Goal: Task Accomplishment & Management: Manage account settings

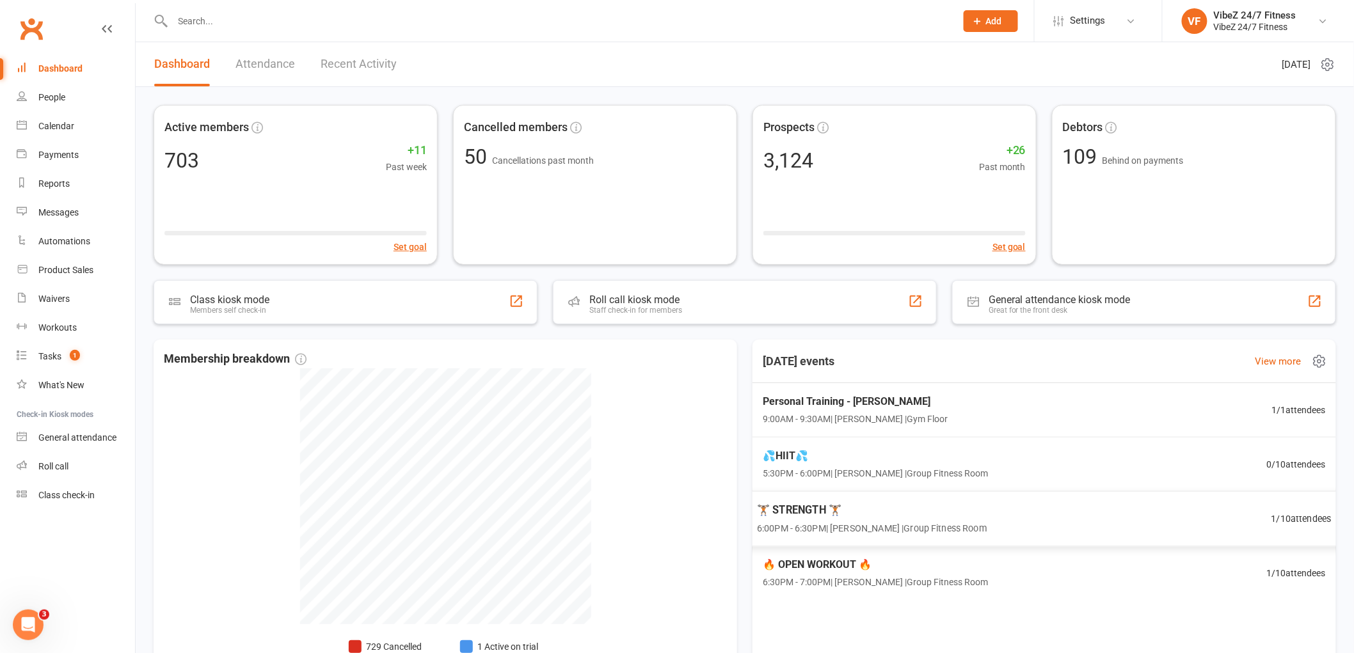
click at [1159, 516] on div "🏋🏽 STRENGTH 🏋🏽 6:00PM - 6:30PM | [PERSON_NAME] | Group Fitness Room 1 / 10 atte…" at bounding box center [1044, 519] width 606 height 56
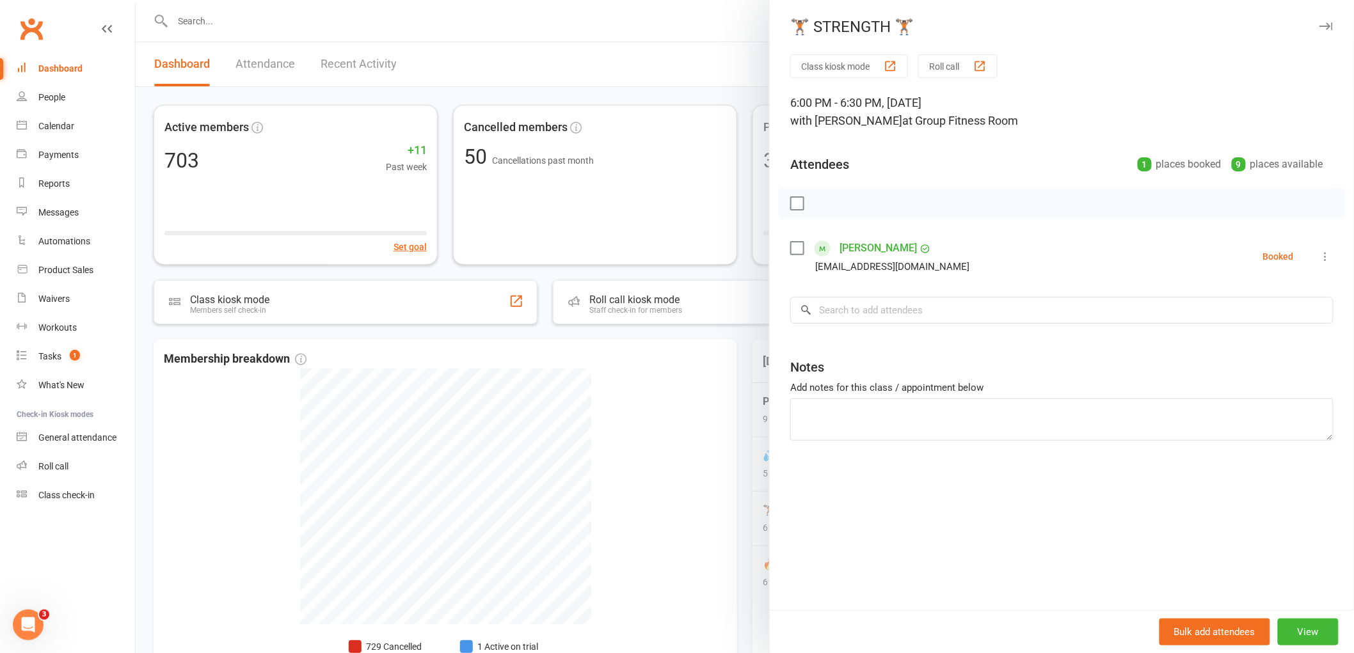
click at [664, 419] on div at bounding box center [745, 326] width 1218 height 653
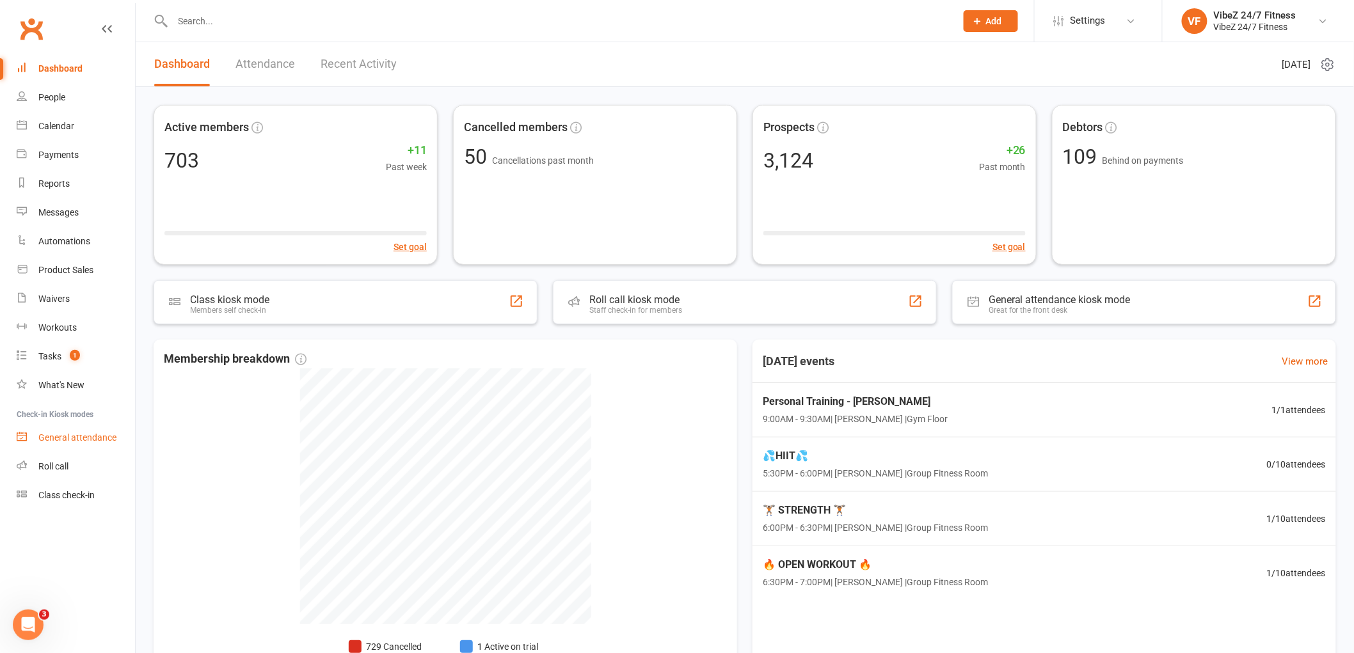
click at [56, 435] on div "General attendance" at bounding box center [77, 437] width 78 height 10
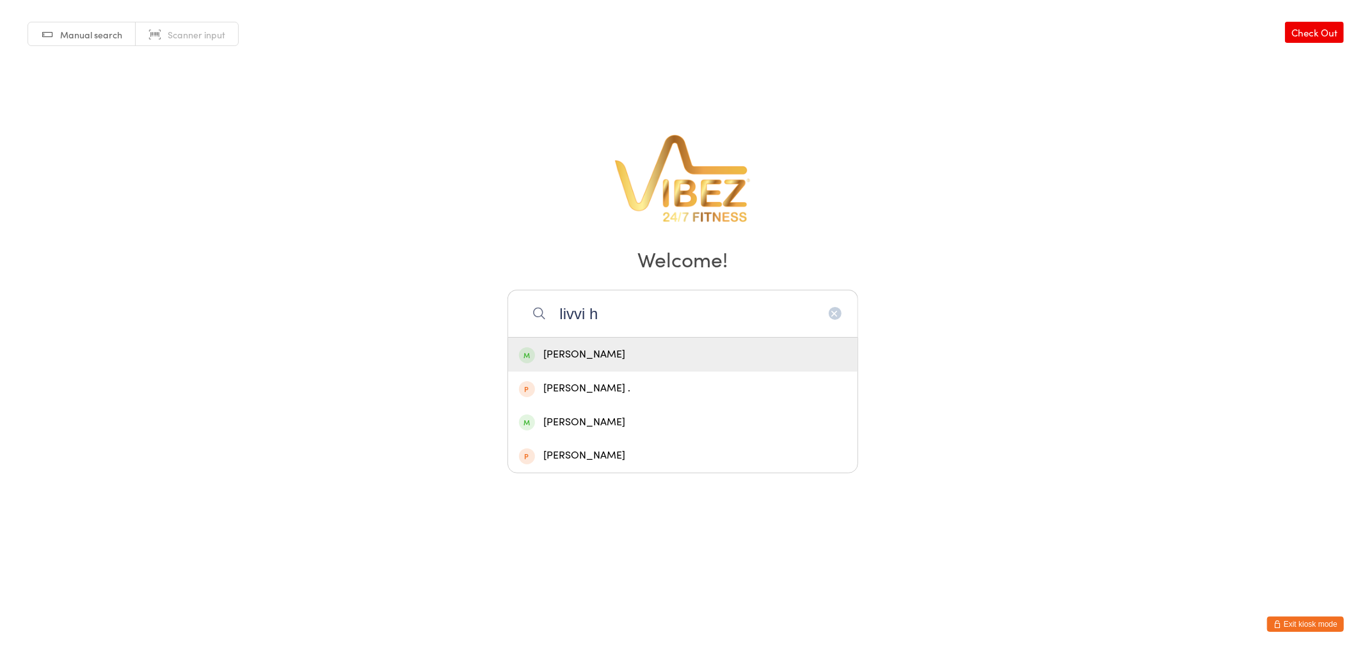
type input "livvi h"
click at [706, 360] on div "Livvi Heaton" at bounding box center [683, 354] width 328 height 17
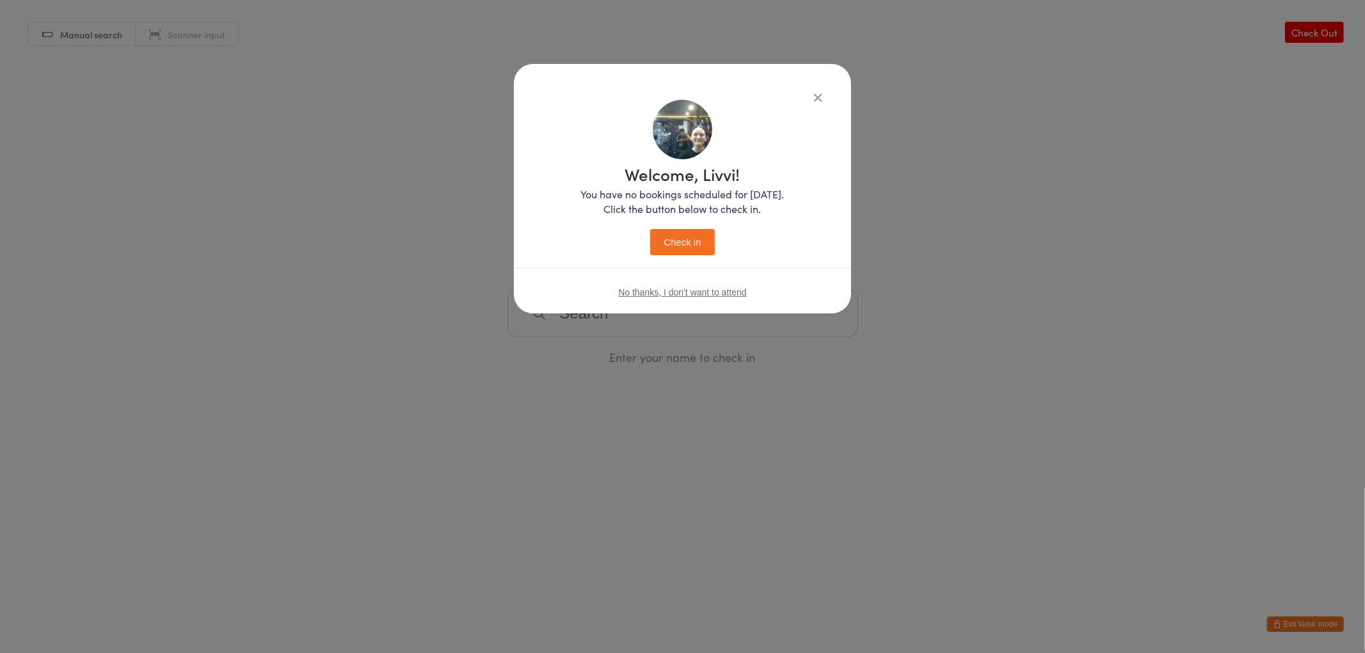
click at [688, 251] on button "Check in" at bounding box center [682, 242] width 64 height 26
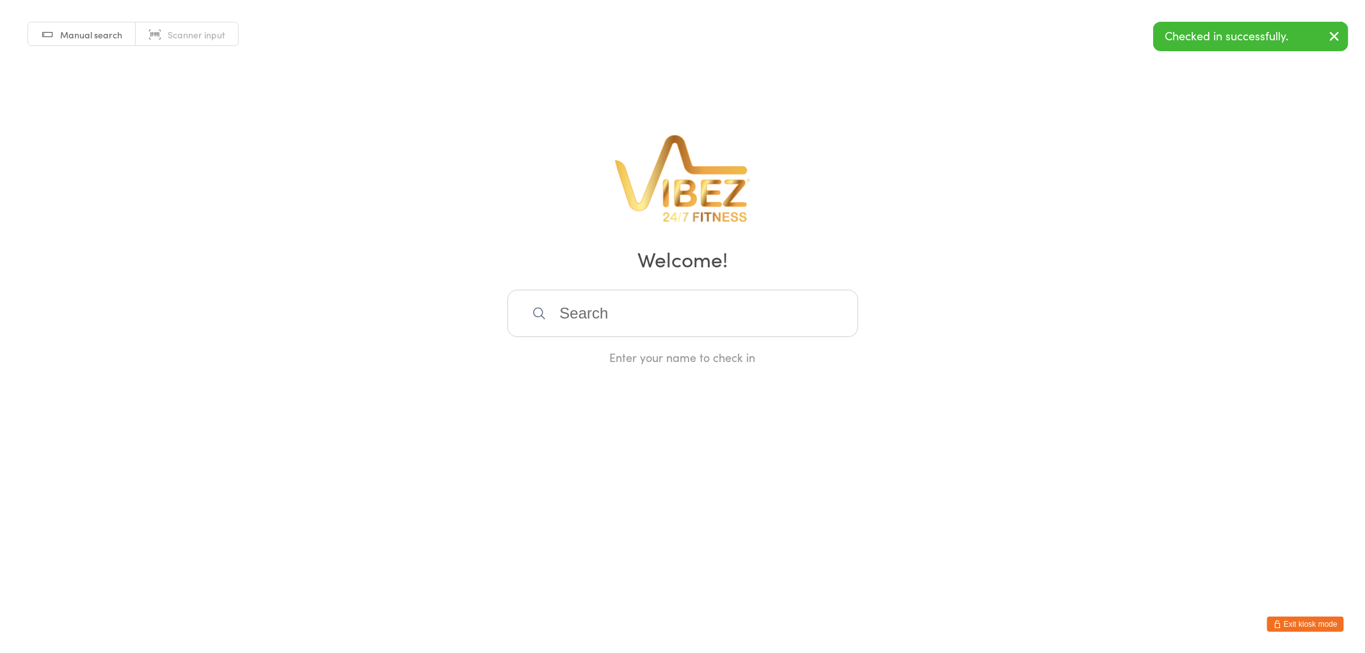
click at [706, 315] on input "search" at bounding box center [682, 313] width 351 height 47
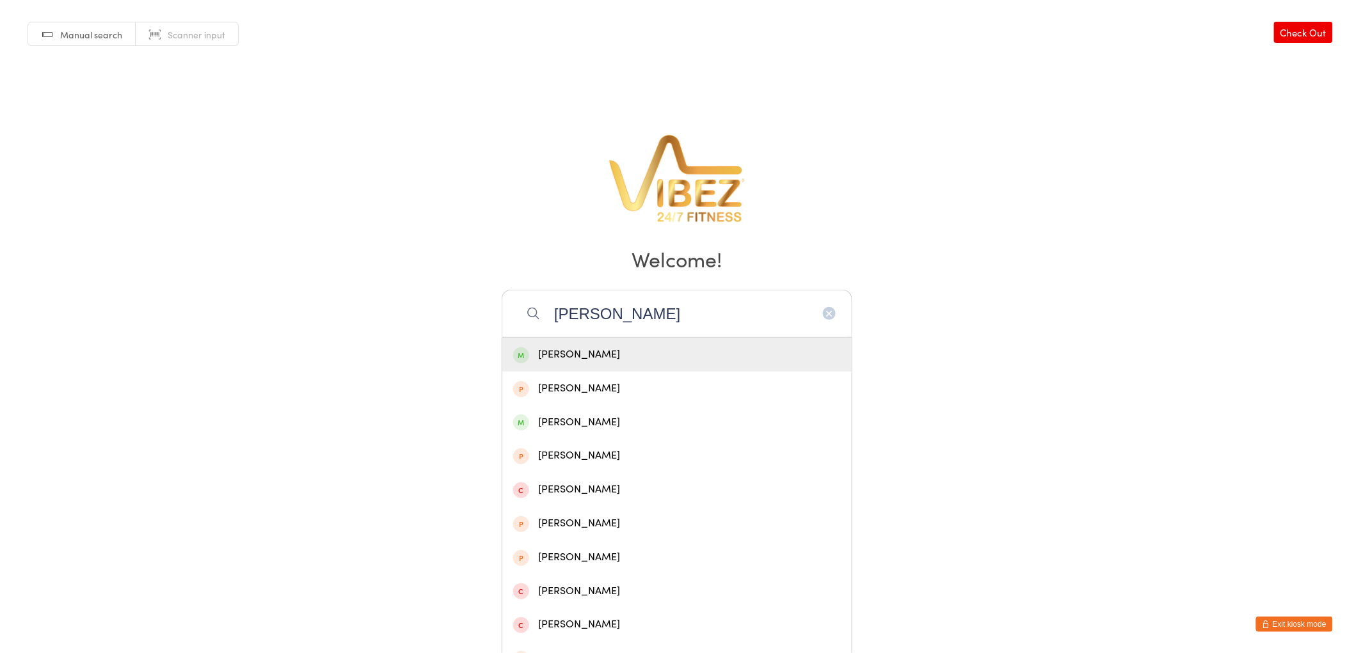
type input "cameron hogb"
click at [699, 361] on div "Cameron Hogbin" at bounding box center [677, 354] width 328 height 17
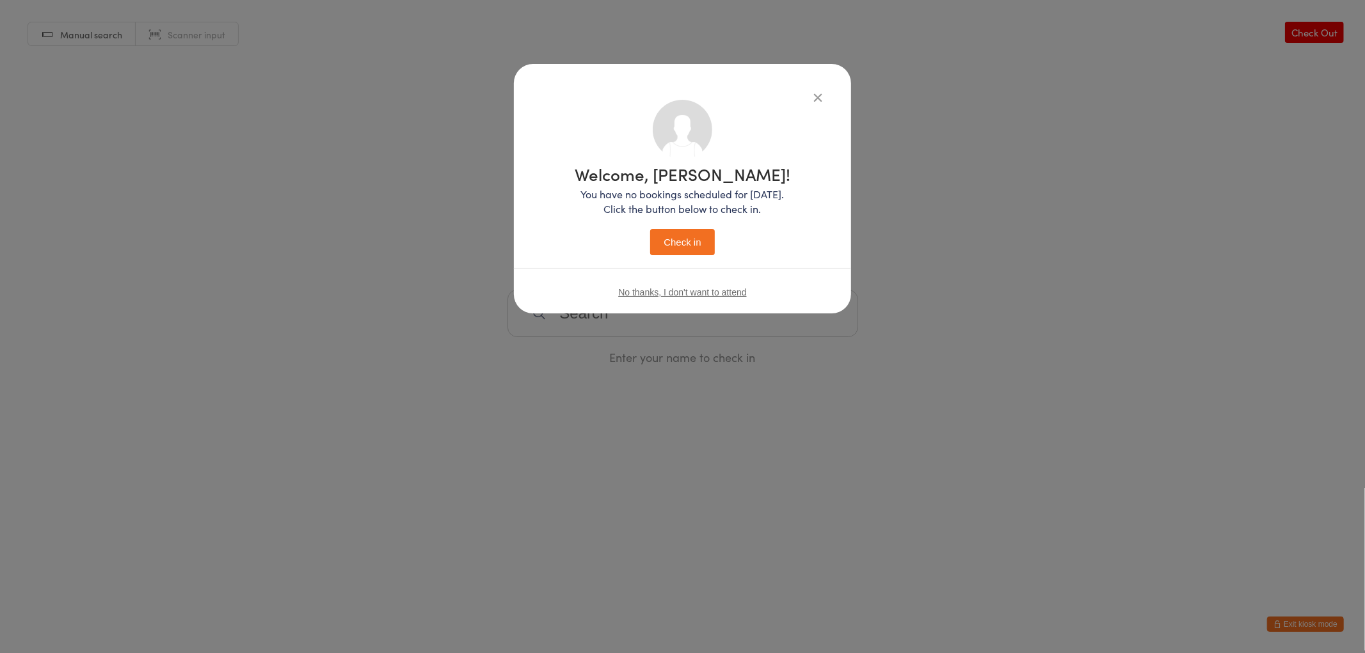
click at [692, 237] on button "Check in" at bounding box center [682, 242] width 64 height 26
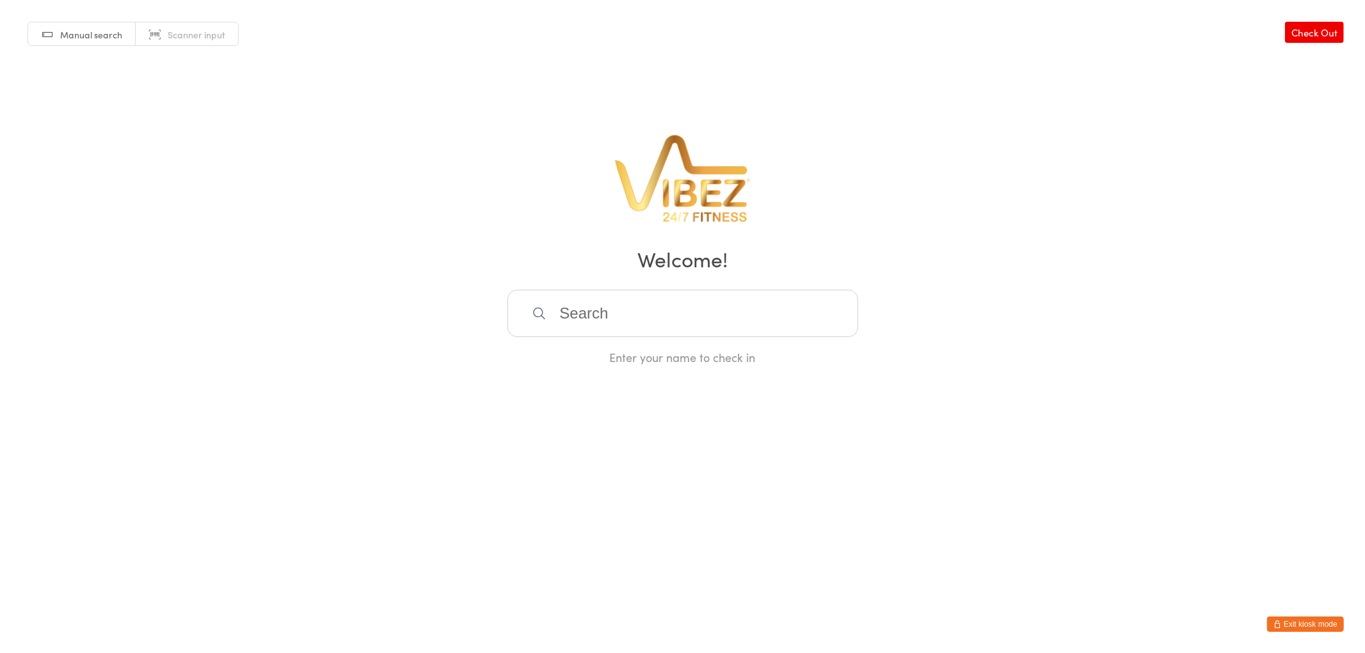
click at [677, 299] on input "search" at bounding box center [682, 313] width 351 height 47
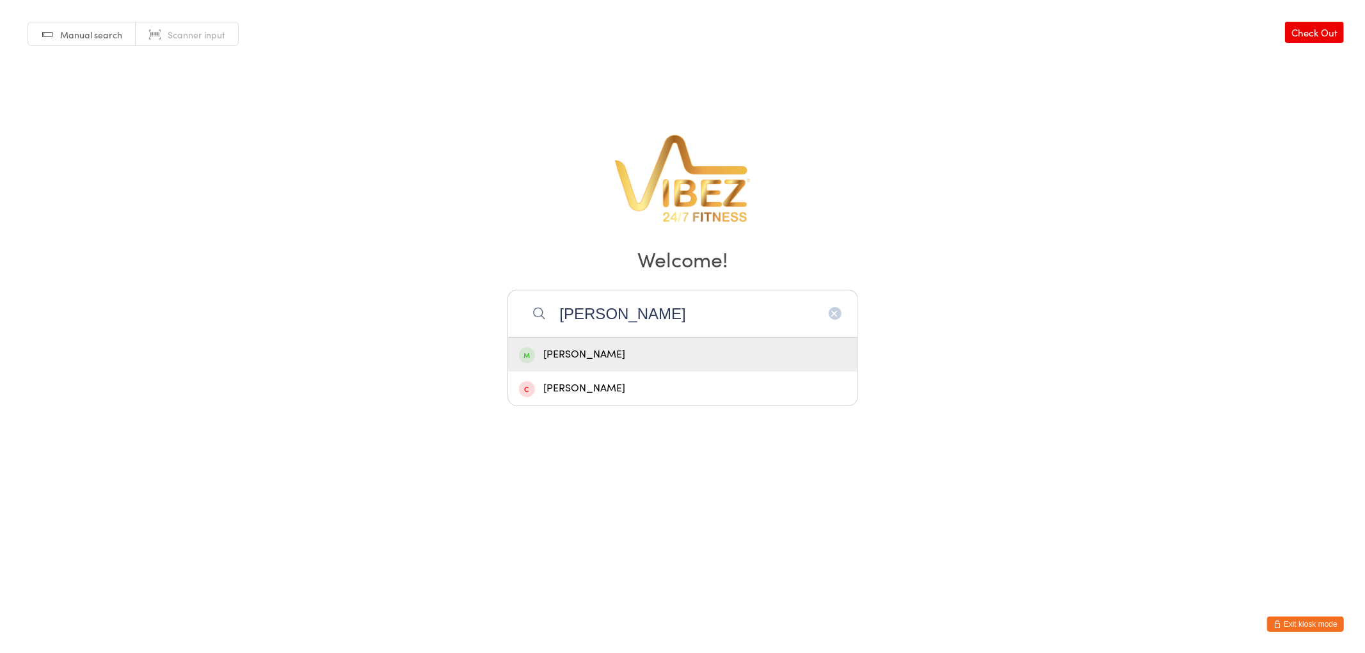
type input "archie h"
click at [677, 360] on div "Archie Humphris" at bounding box center [683, 354] width 328 height 17
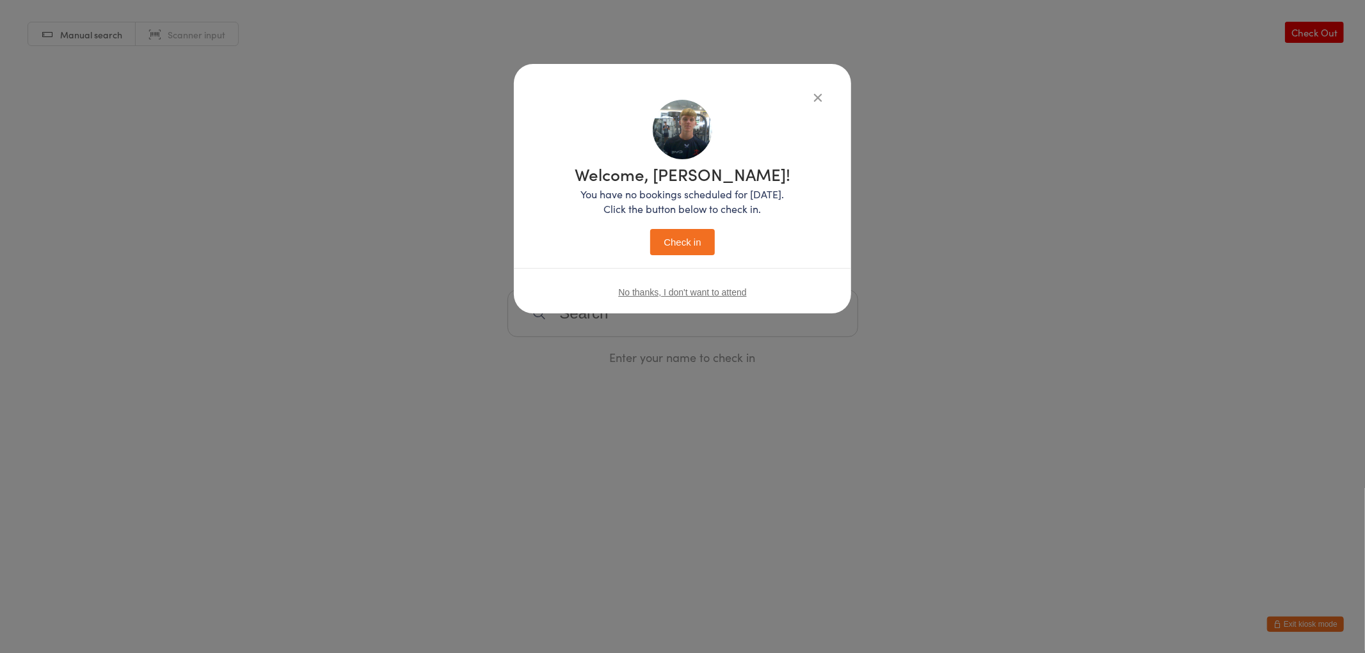
click at [692, 244] on button "Check in" at bounding box center [682, 242] width 64 height 26
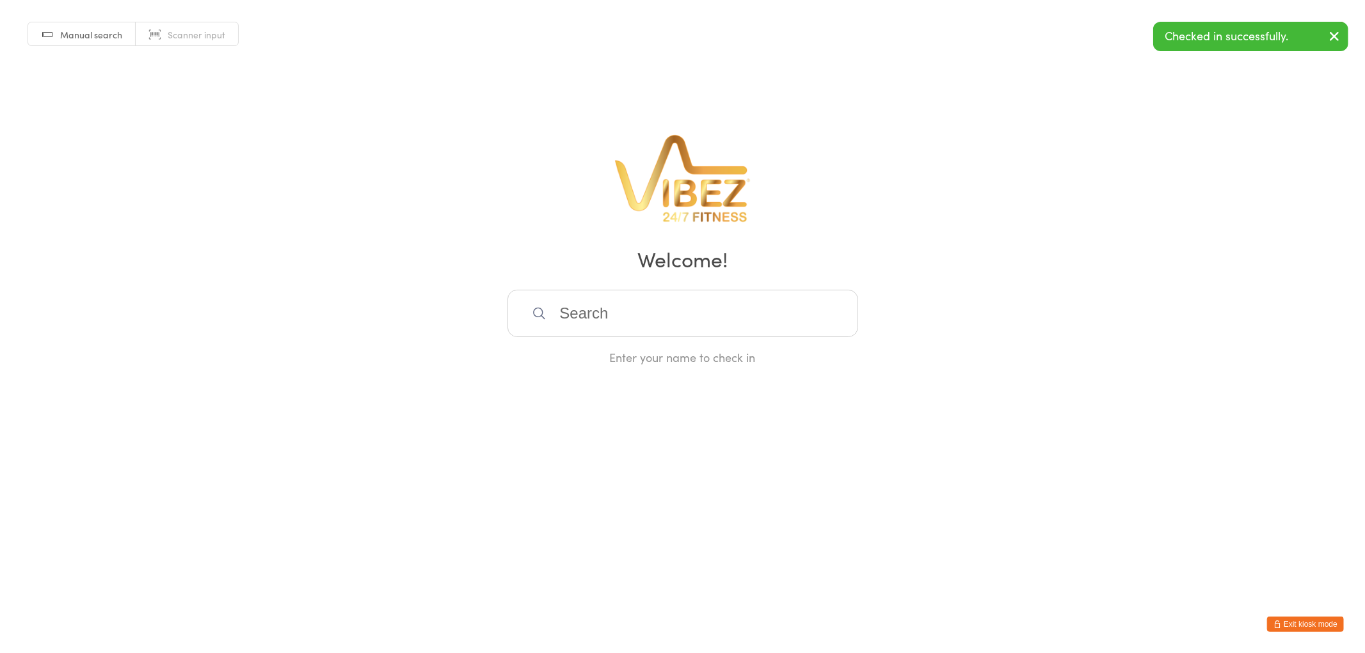
click at [1297, 619] on button "Exit kiosk mode" at bounding box center [1305, 624] width 77 height 15
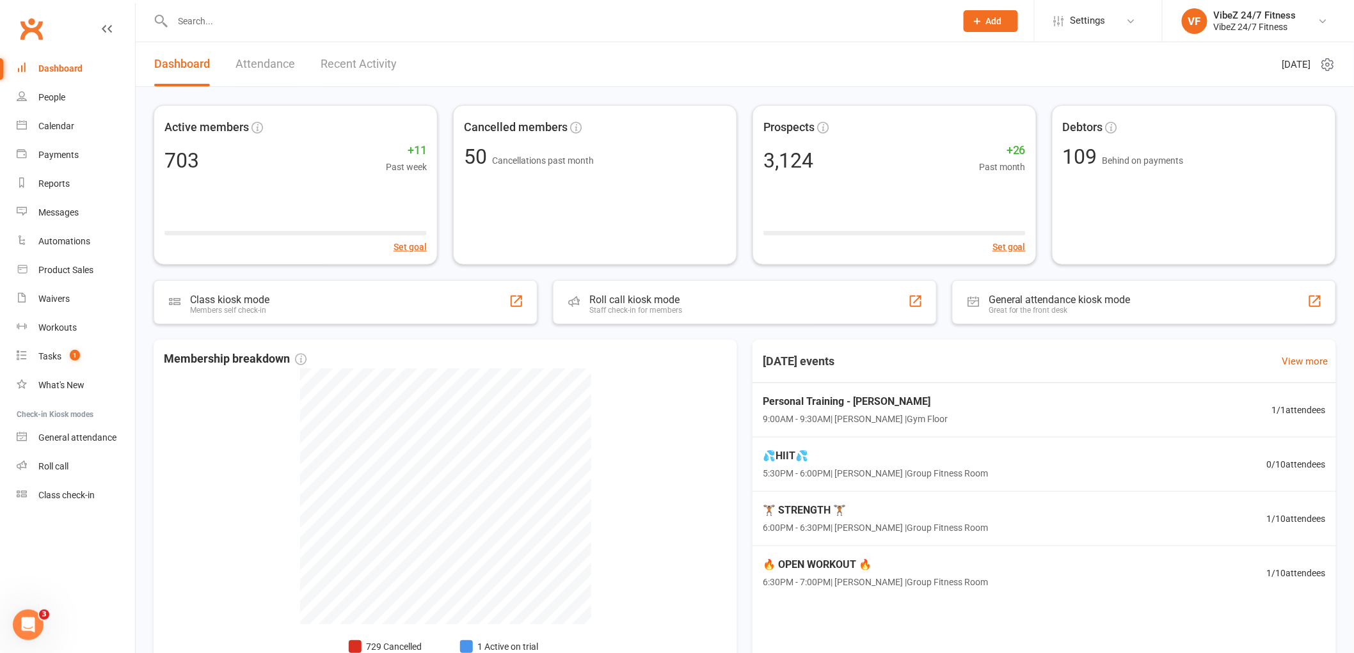
click at [315, 19] on input "text" at bounding box center [558, 21] width 778 height 18
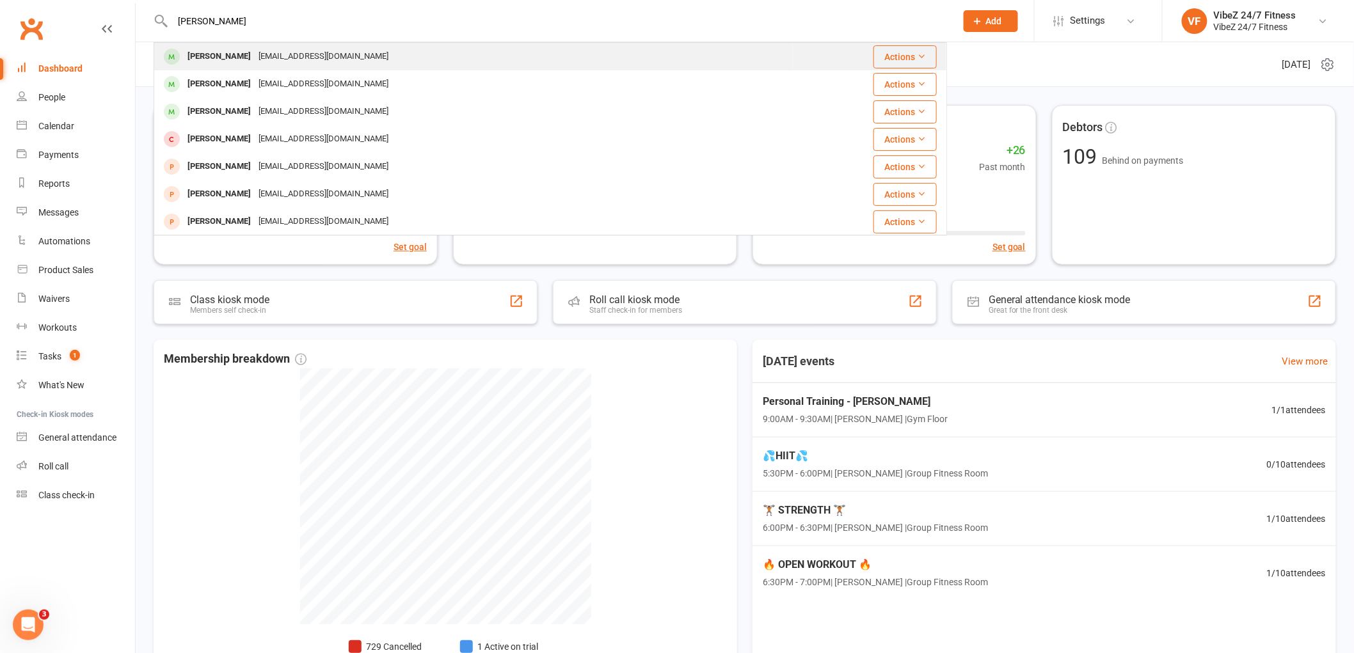
type input "CAMERON HOGB"
click at [310, 59] on div "cameronhogbin1@gmail.com" at bounding box center [324, 56] width 138 height 19
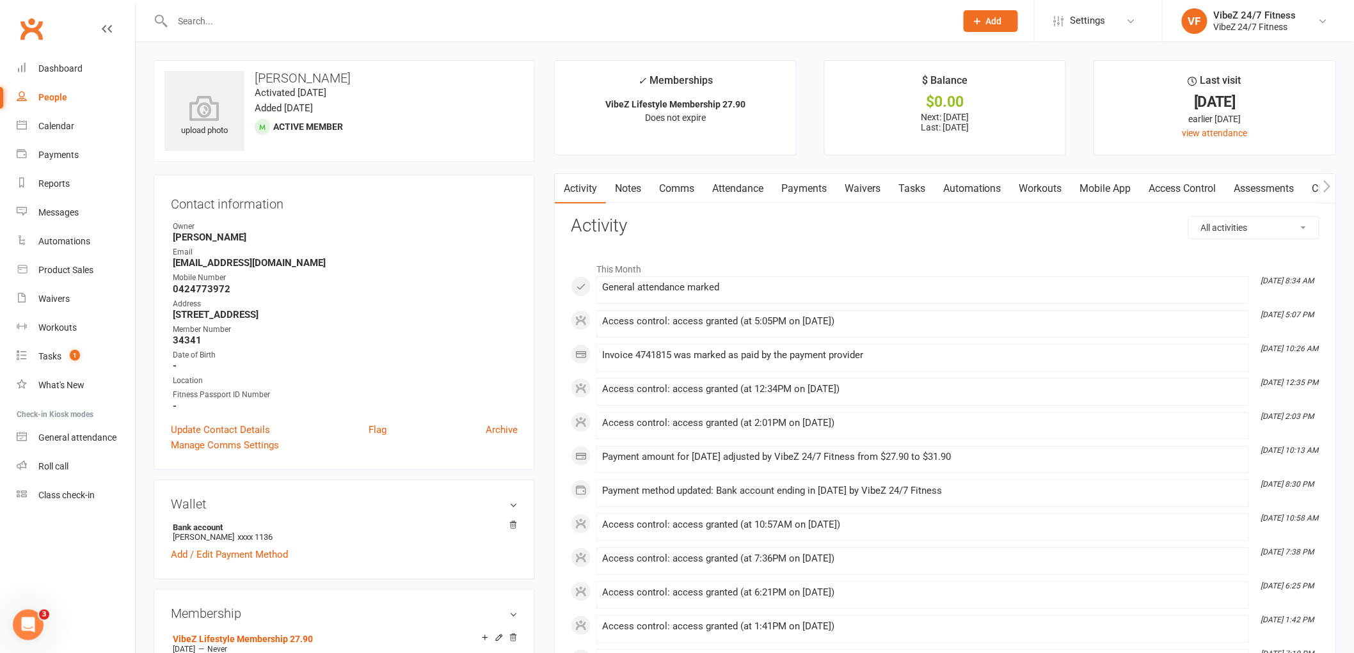
click at [822, 188] on link "Payments" at bounding box center [803, 188] width 63 height 29
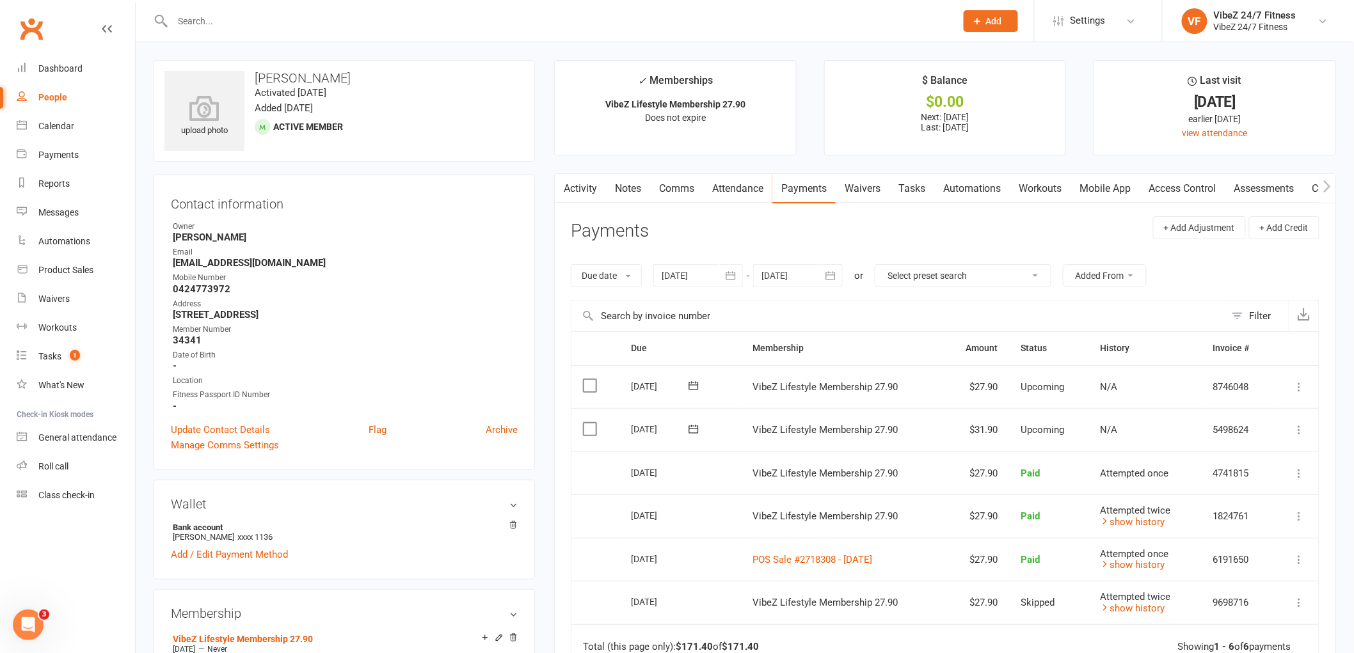
click at [1300, 433] on icon at bounding box center [1299, 430] width 13 height 13
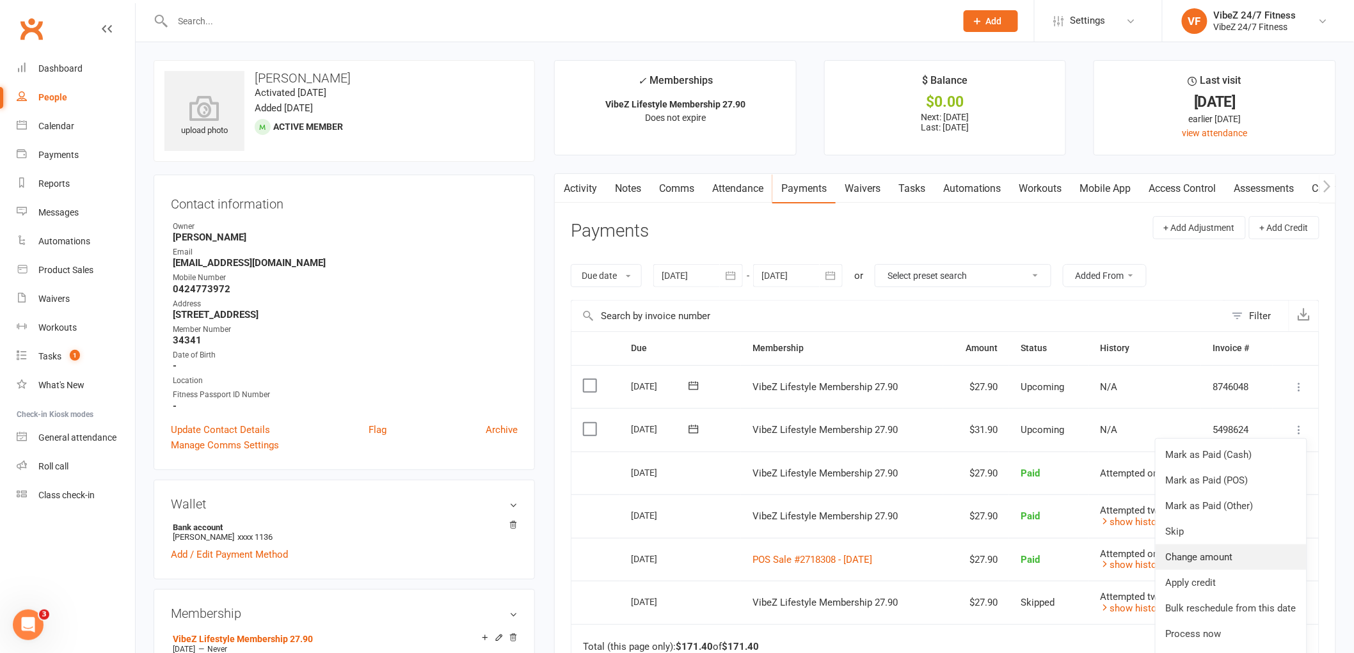
click at [1205, 557] on link "Change amount" at bounding box center [1230, 557] width 151 height 26
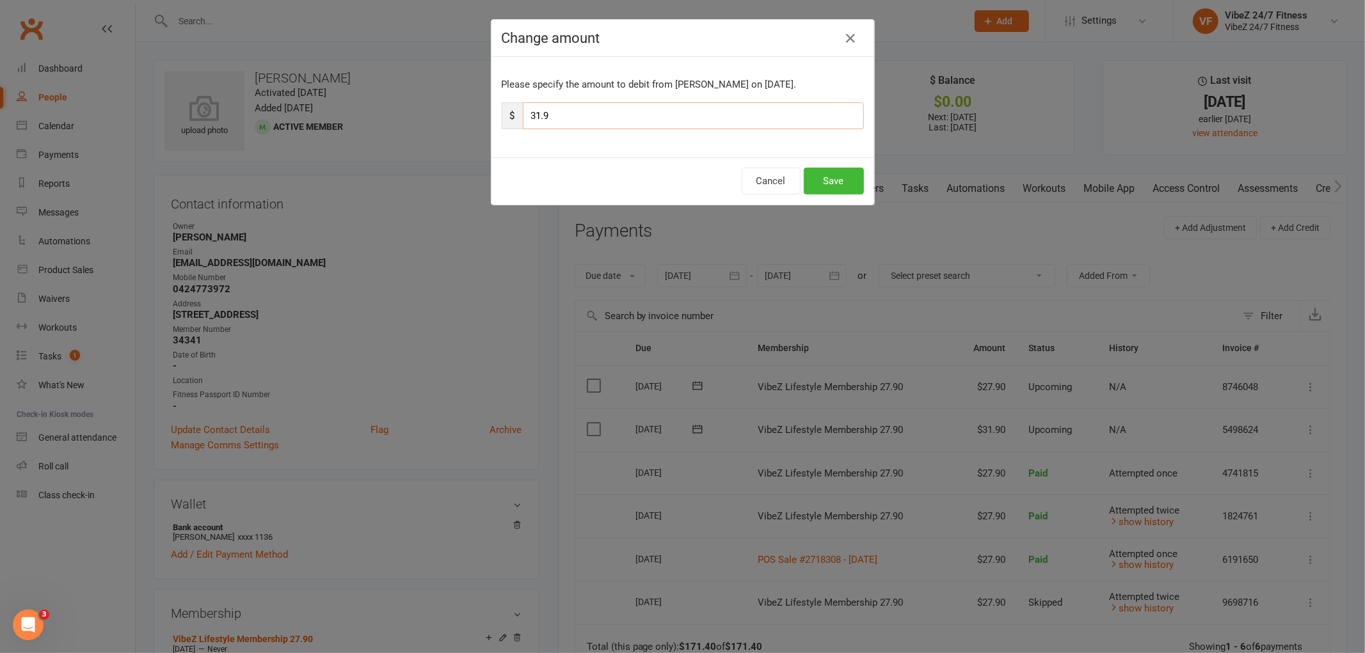
click at [537, 116] on input "31.9" at bounding box center [693, 115] width 341 height 27
type input "33.9"
click at [825, 176] on button "Save" at bounding box center [834, 181] width 60 height 27
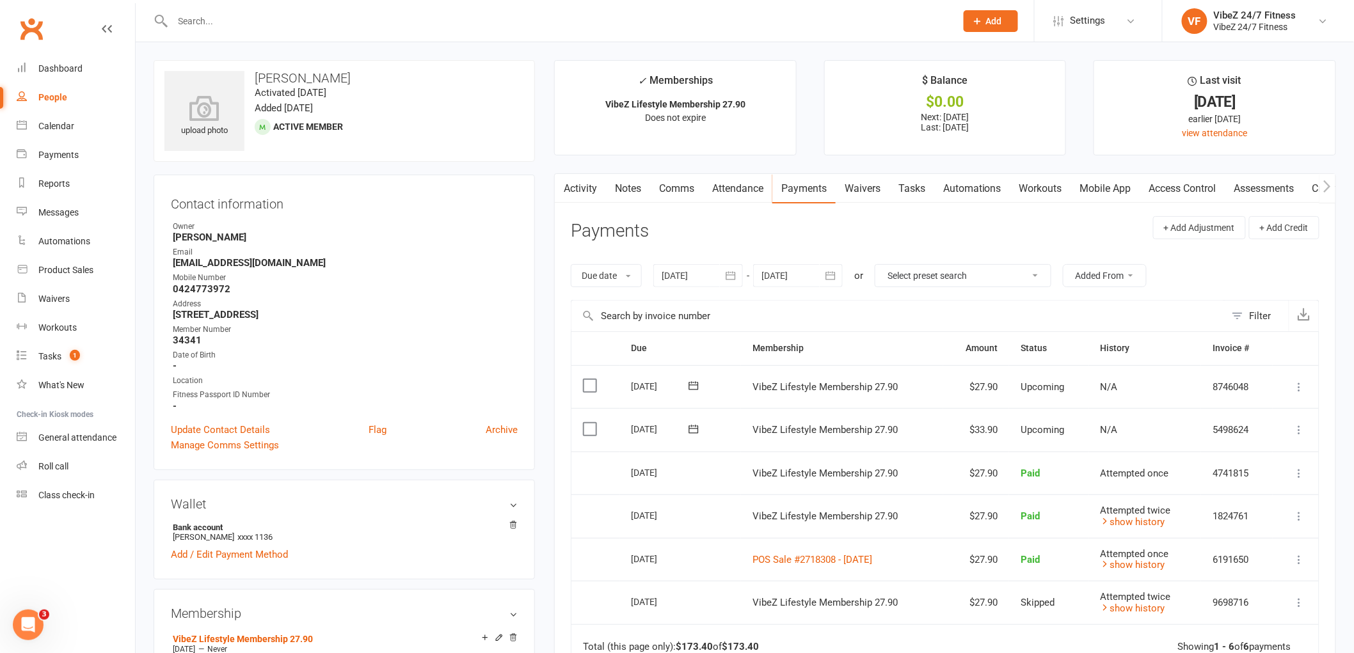
click at [599, 24] on input "text" at bounding box center [558, 21] width 778 height 18
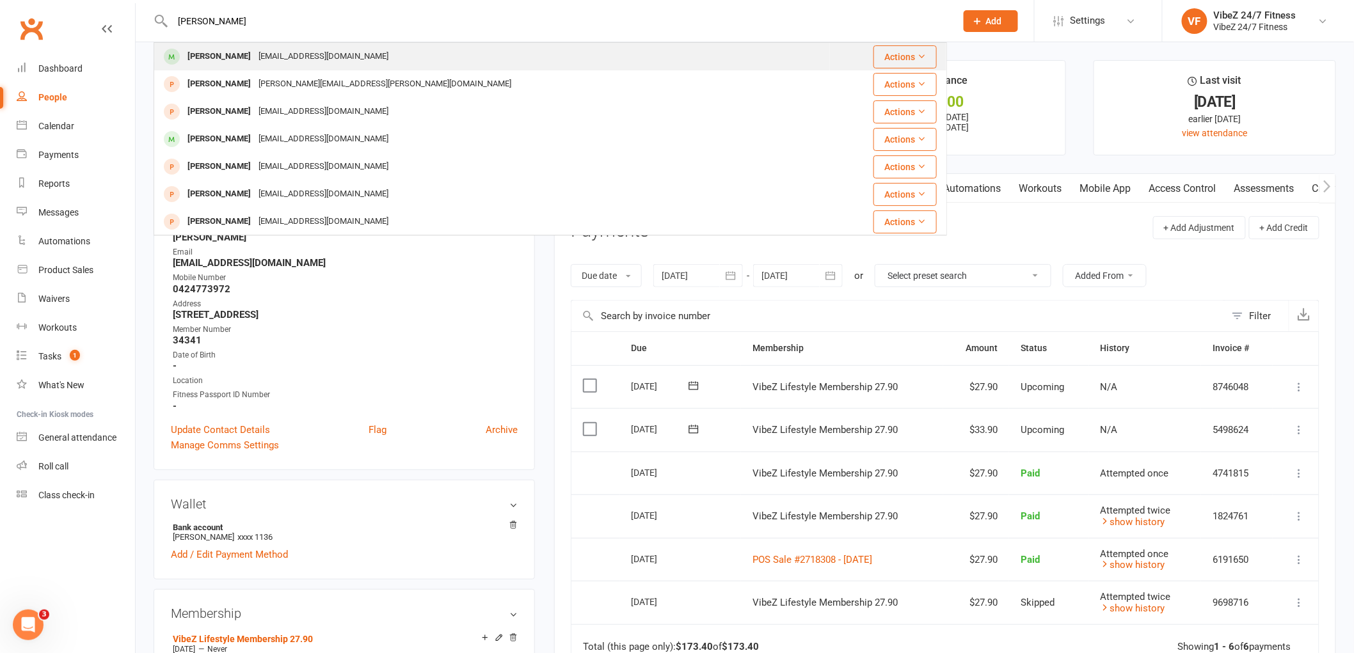
type input "THOMAS WILLI"
click at [564, 61] on div "Thomas Willis Tombowillis@gmail.com" at bounding box center [492, 57] width 674 height 26
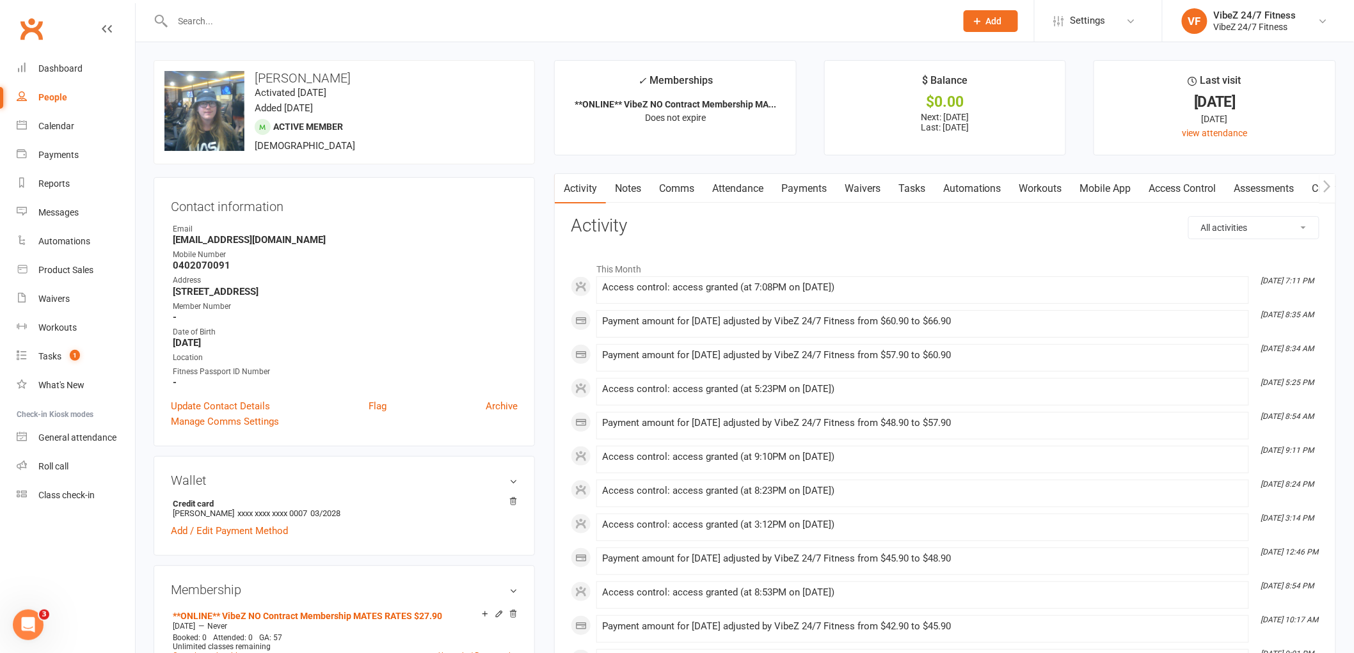
click at [800, 192] on link "Payments" at bounding box center [803, 188] width 63 height 29
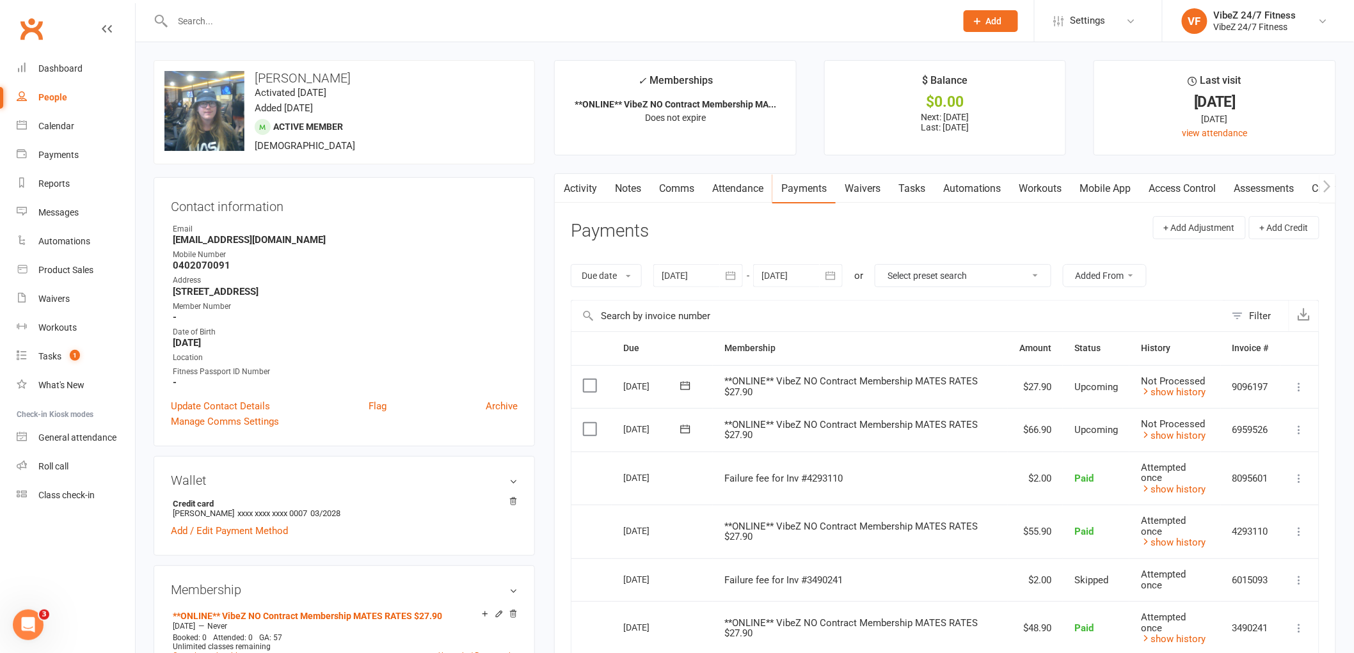
click at [1299, 429] on icon at bounding box center [1299, 430] width 13 height 13
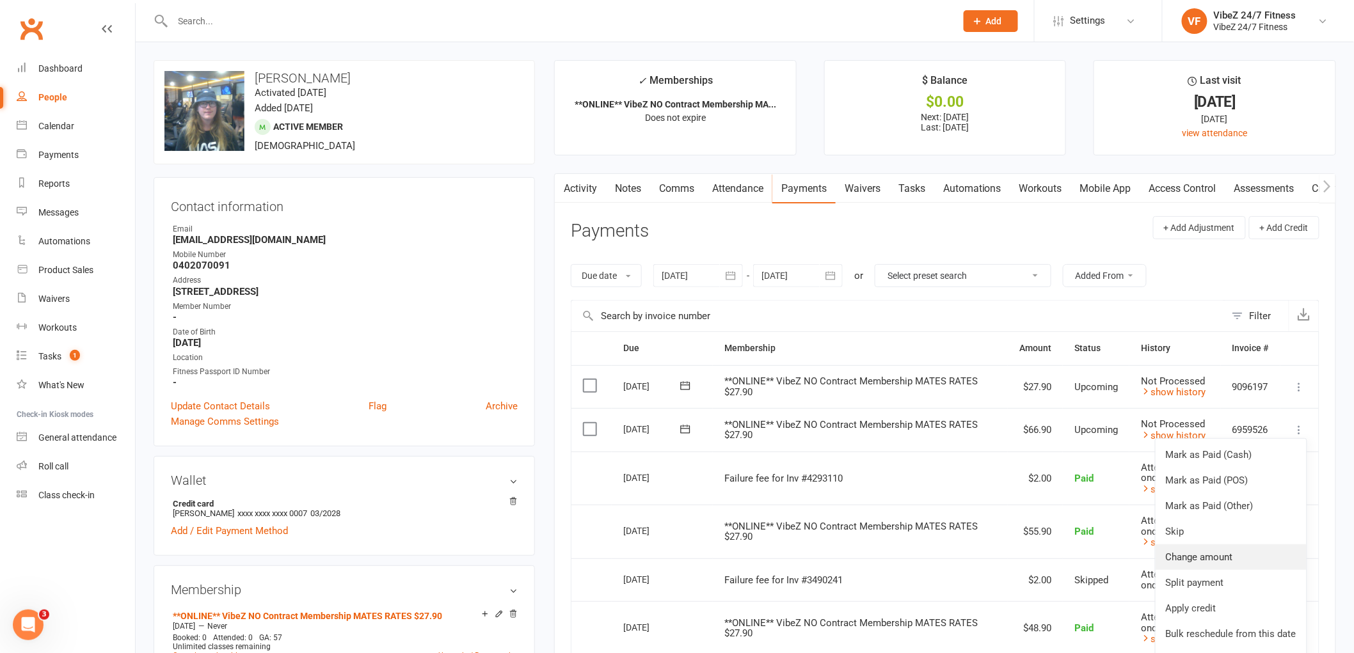
click at [1225, 560] on link "Change amount" at bounding box center [1230, 557] width 151 height 26
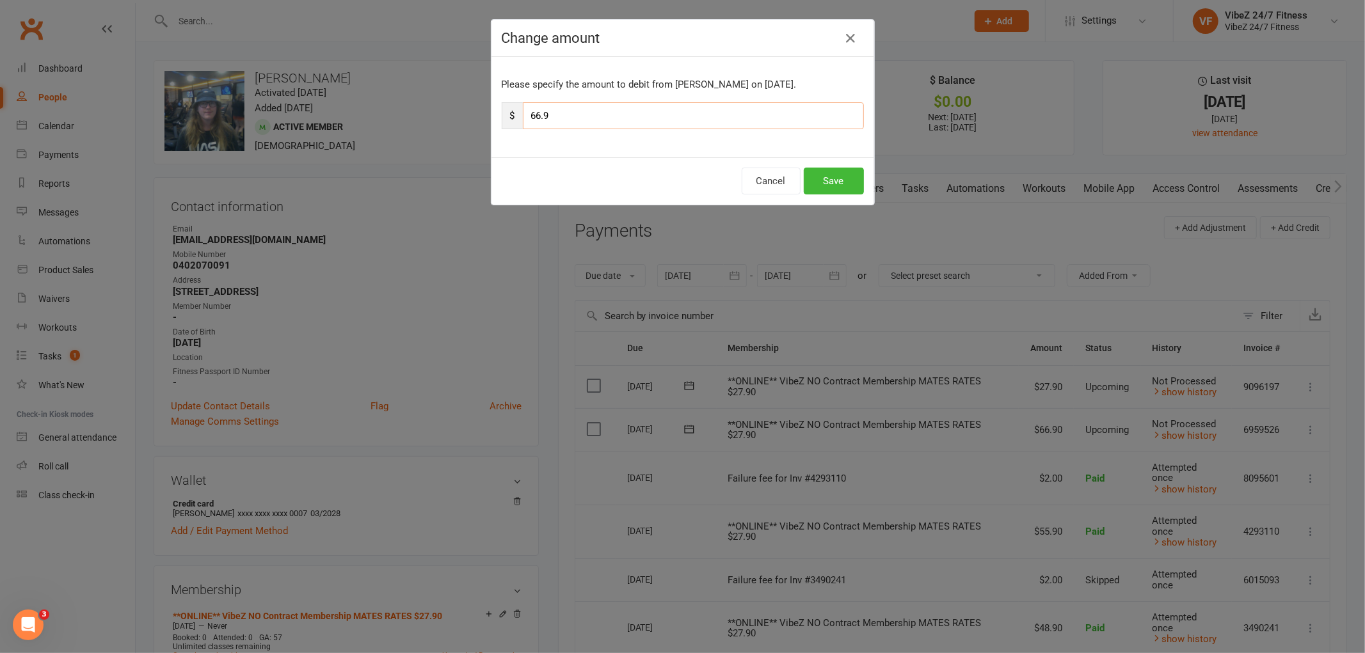
click at [535, 116] on input "66.9" at bounding box center [693, 115] width 341 height 27
type input "69.9"
click at [818, 179] on button "Save" at bounding box center [834, 181] width 60 height 27
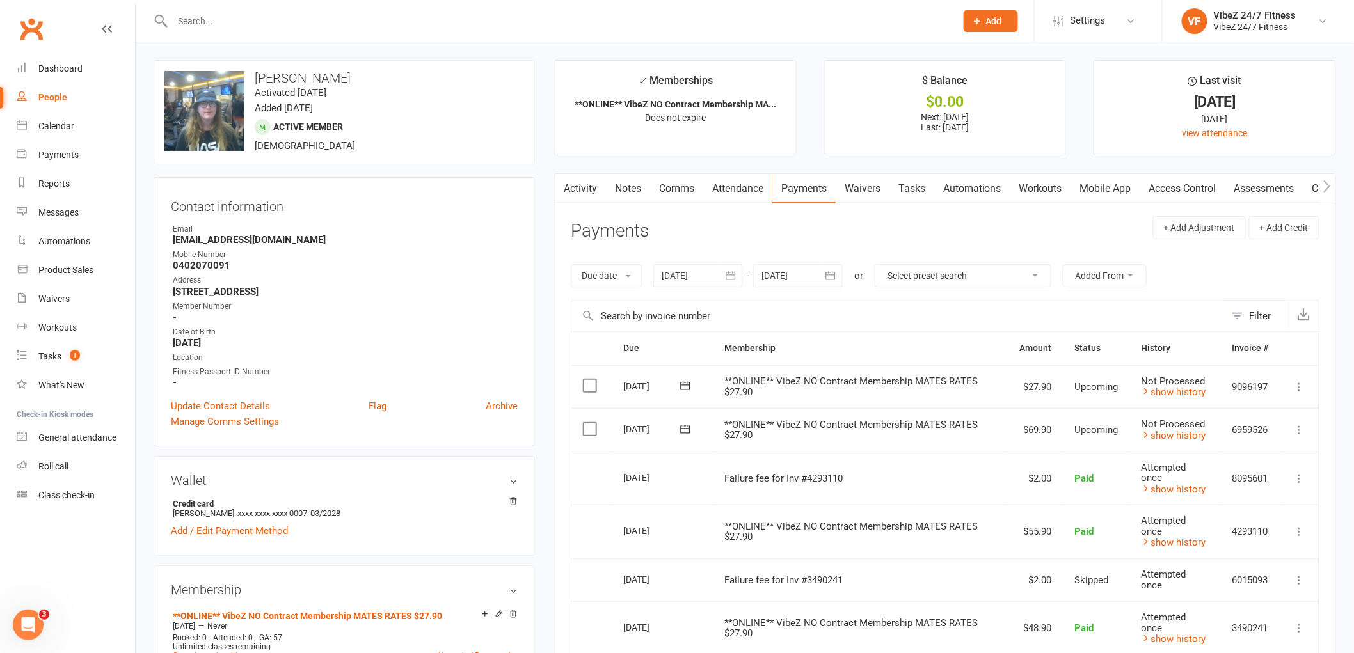
click at [343, 22] on input "text" at bounding box center [558, 21] width 778 height 18
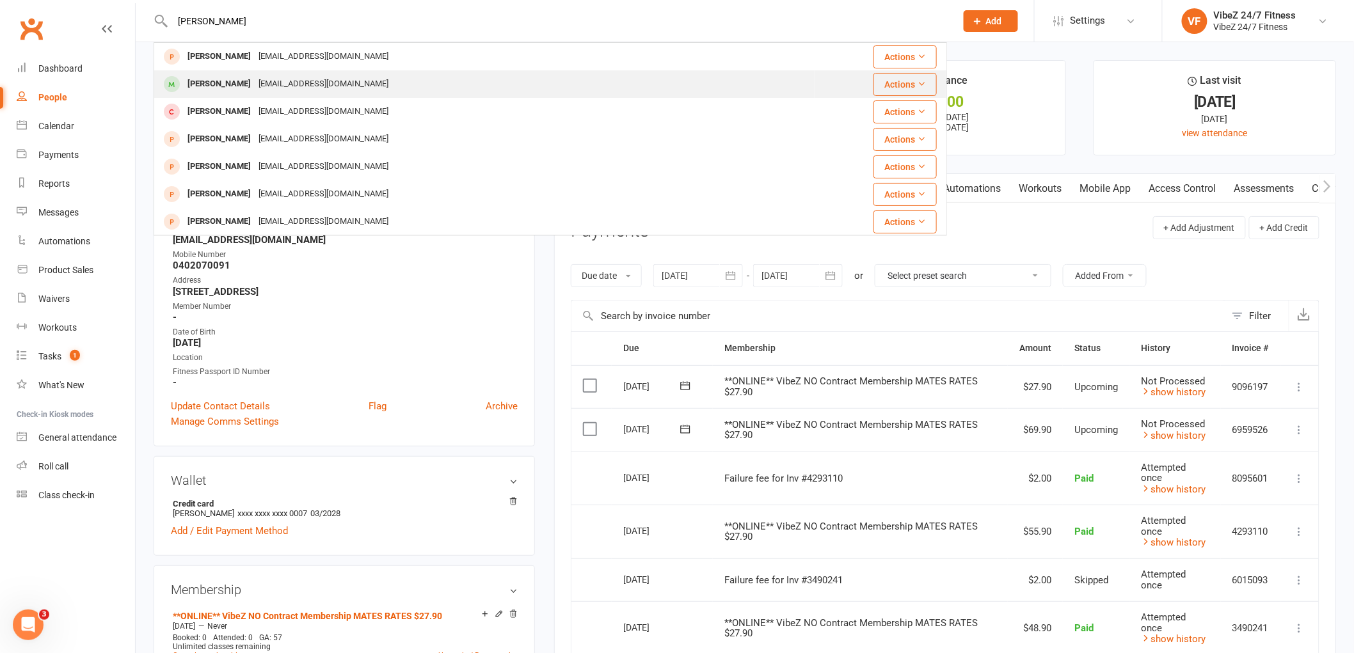
type input "MASON W"
click at [335, 81] on div "maswatto113@icloud.com" at bounding box center [324, 84] width 138 height 19
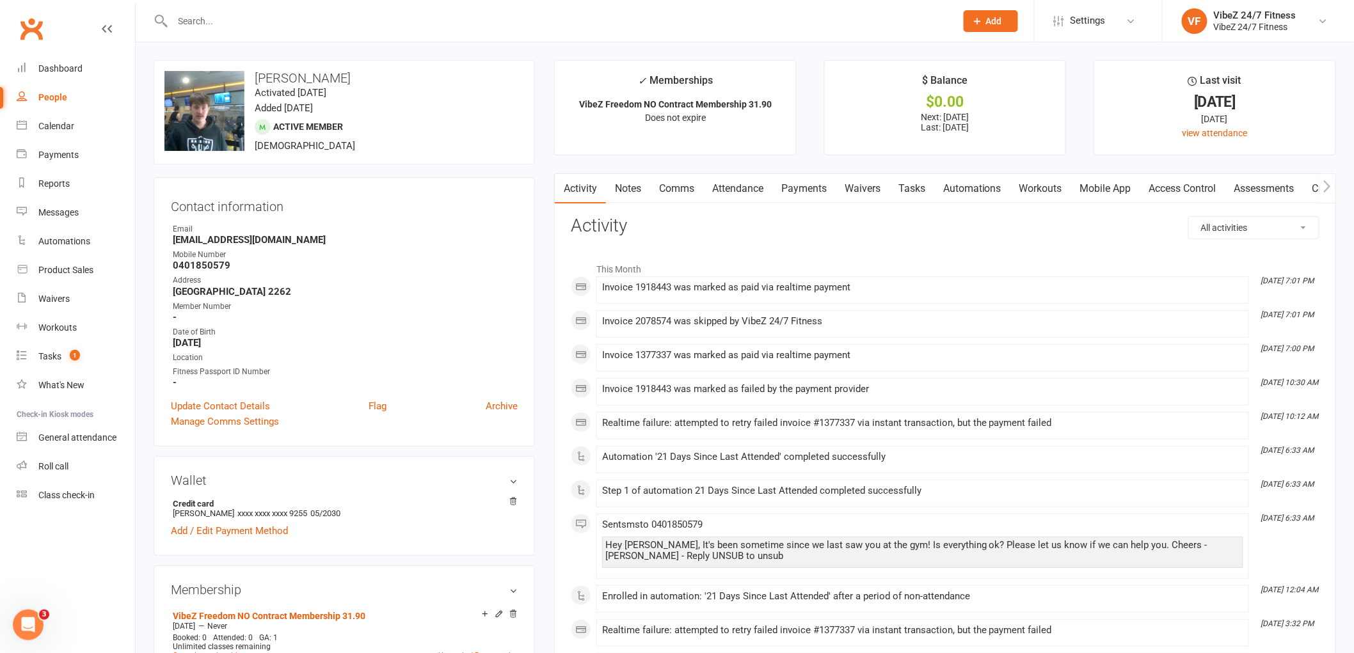
click at [811, 189] on link "Payments" at bounding box center [803, 188] width 63 height 29
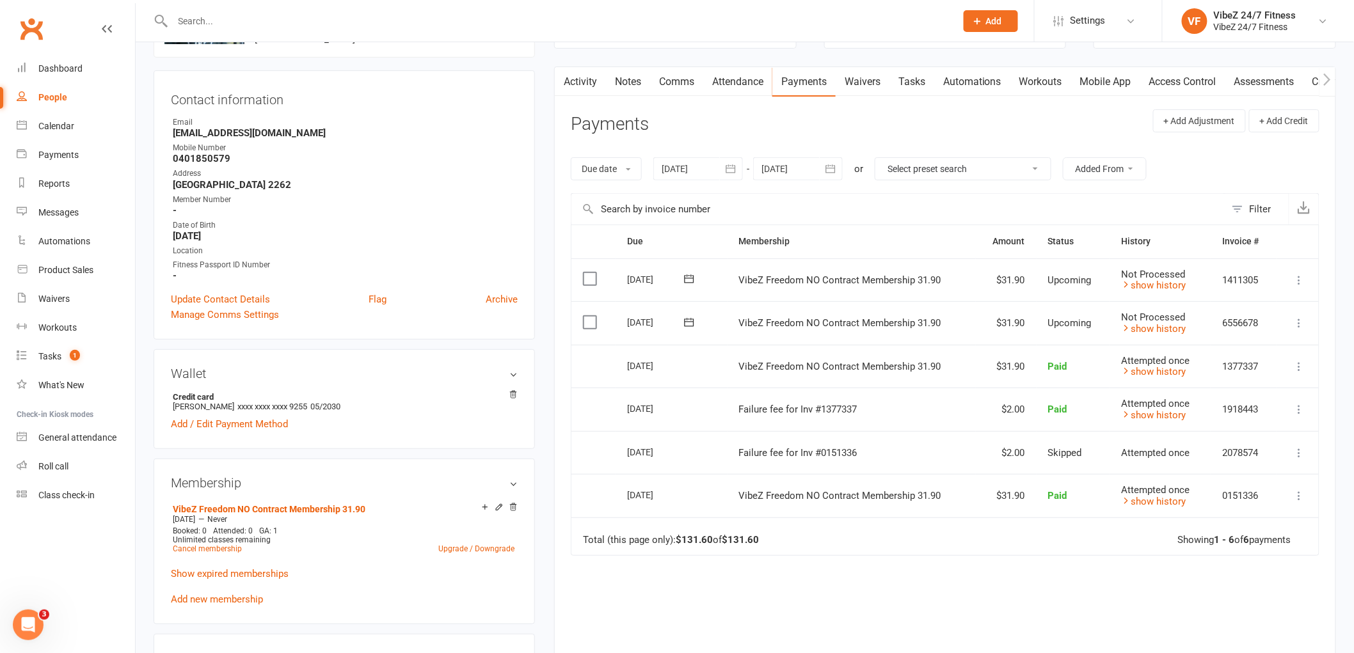
scroll to position [142, 0]
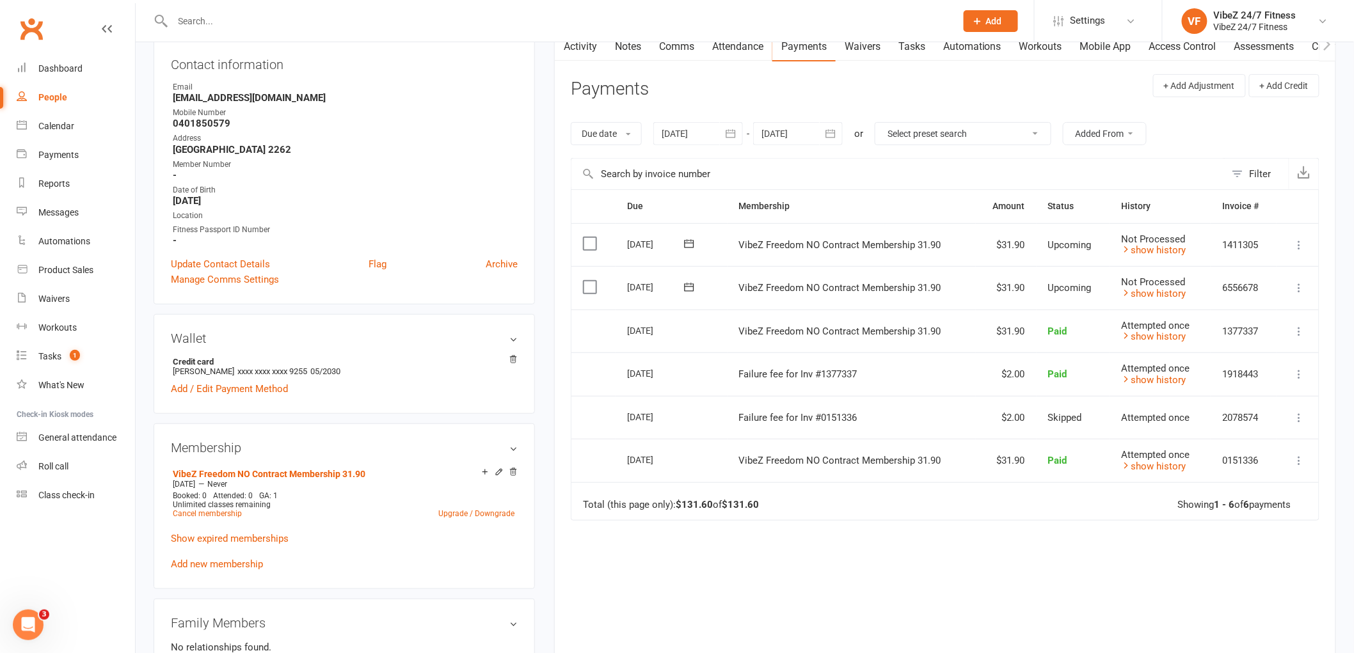
click at [733, 133] on icon "button" at bounding box center [731, 133] width 10 height 8
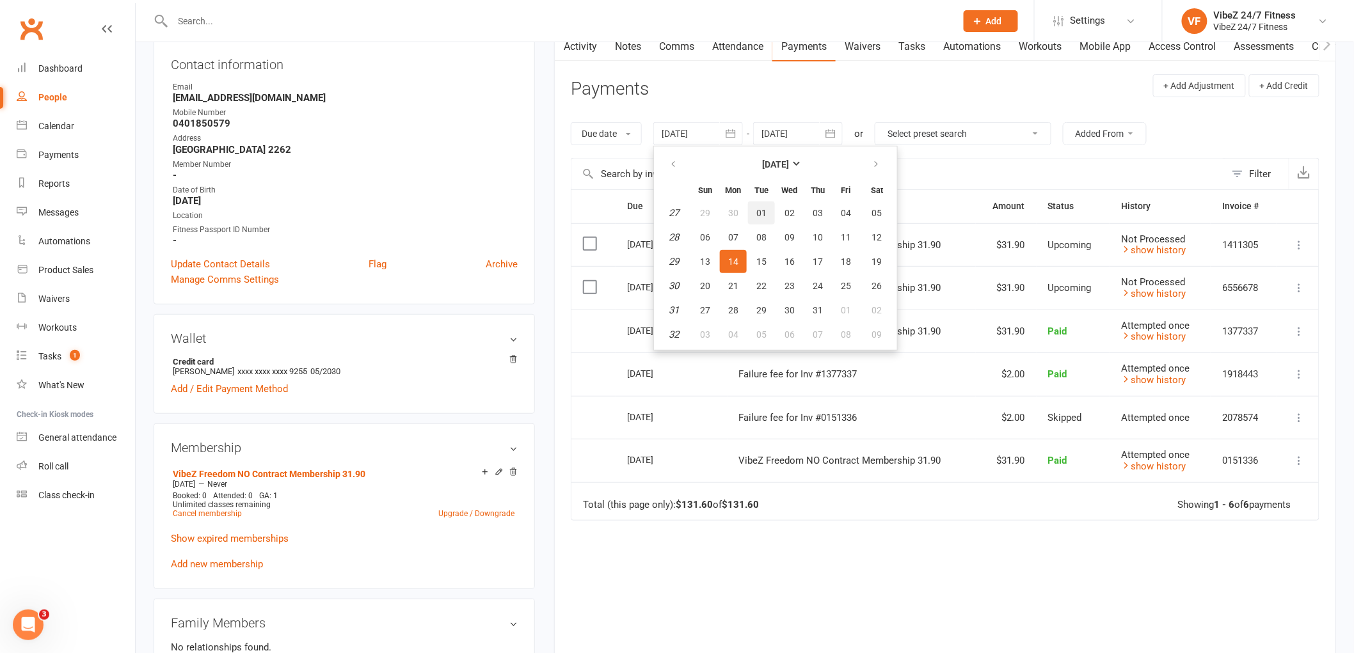
click at [759, 208] on span "01" at bounding box center [761, 213] width 10 height 10
type input "01 Jul 2025"
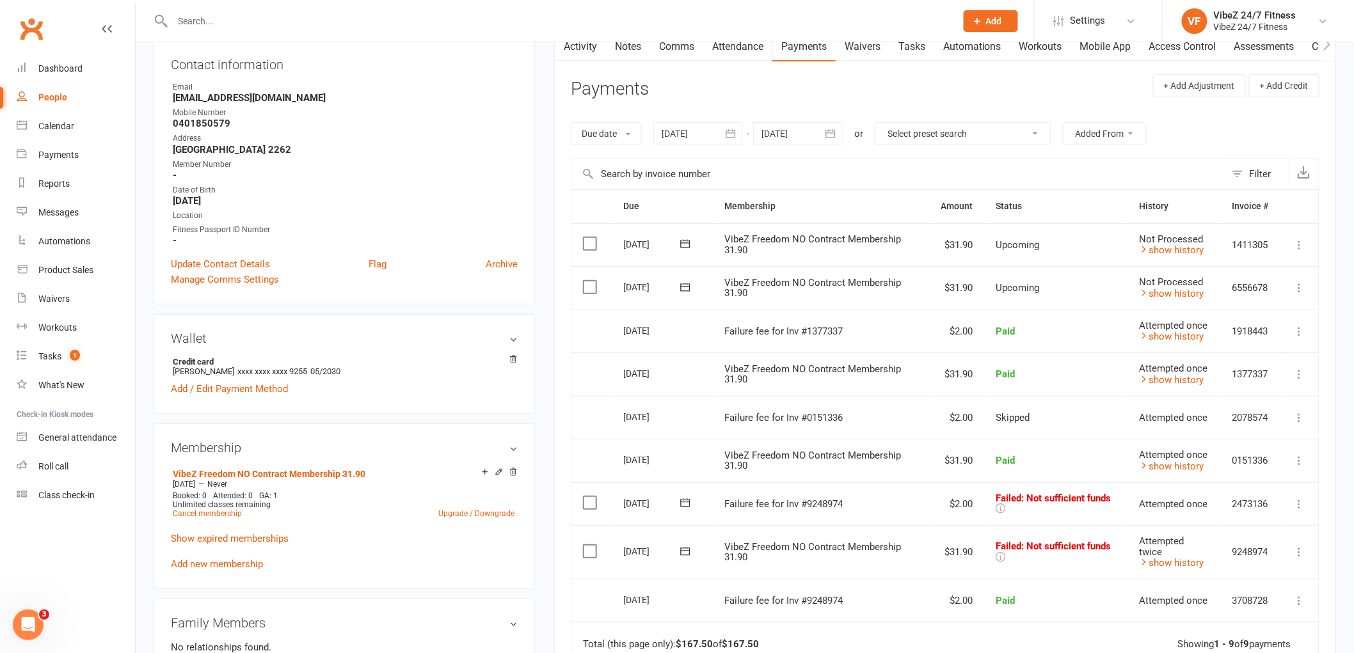
click at [596, 23] on input "text" at bounding box center [558, 21] width 778 height 18
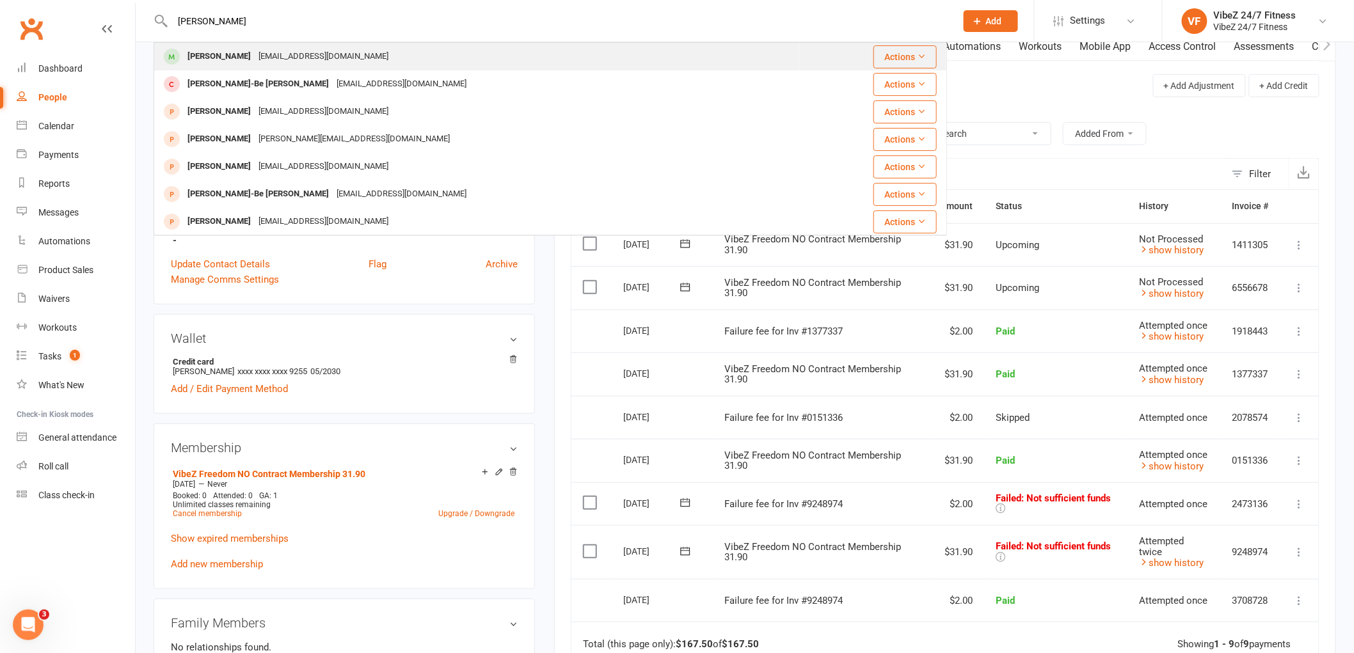
type input "JAI CLARK"
click at [578, 52] on div "Jai Clark Sirclark14@gmail.com" at bounding box center [477, 57] width 644 height 26
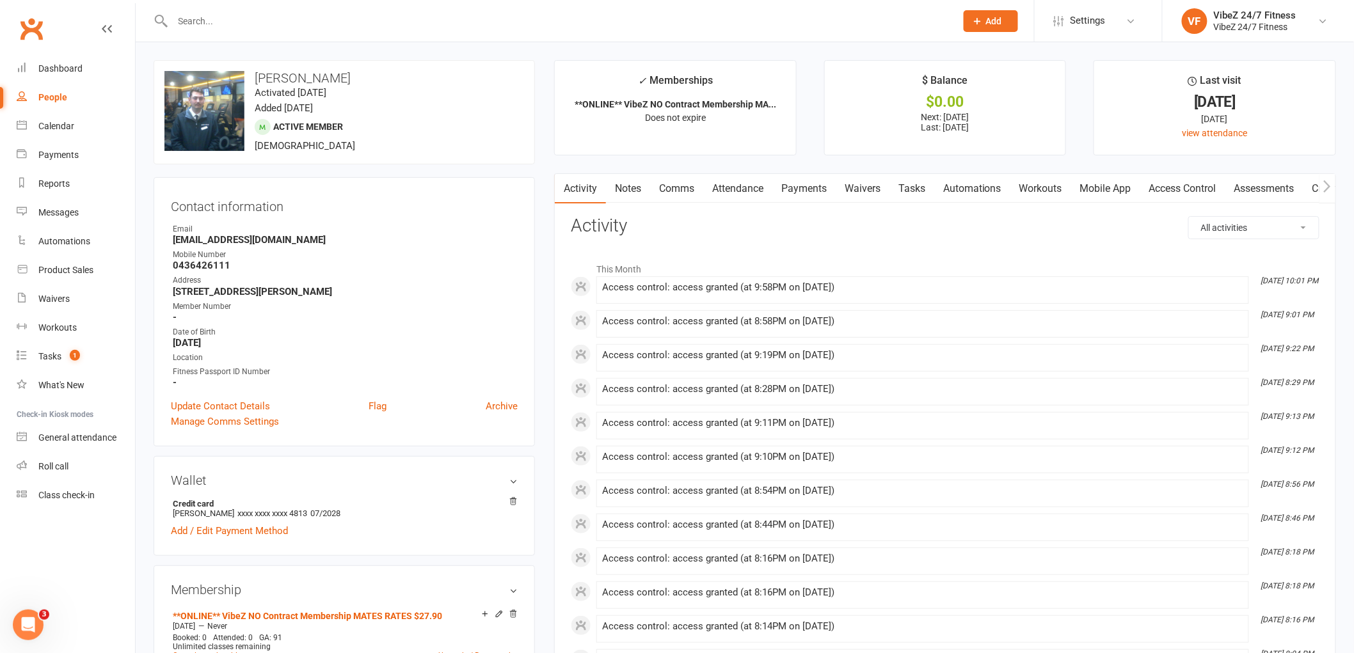
click at [803, 187] on link "Payments" at bounding box center [803, 188] width 63 height 29
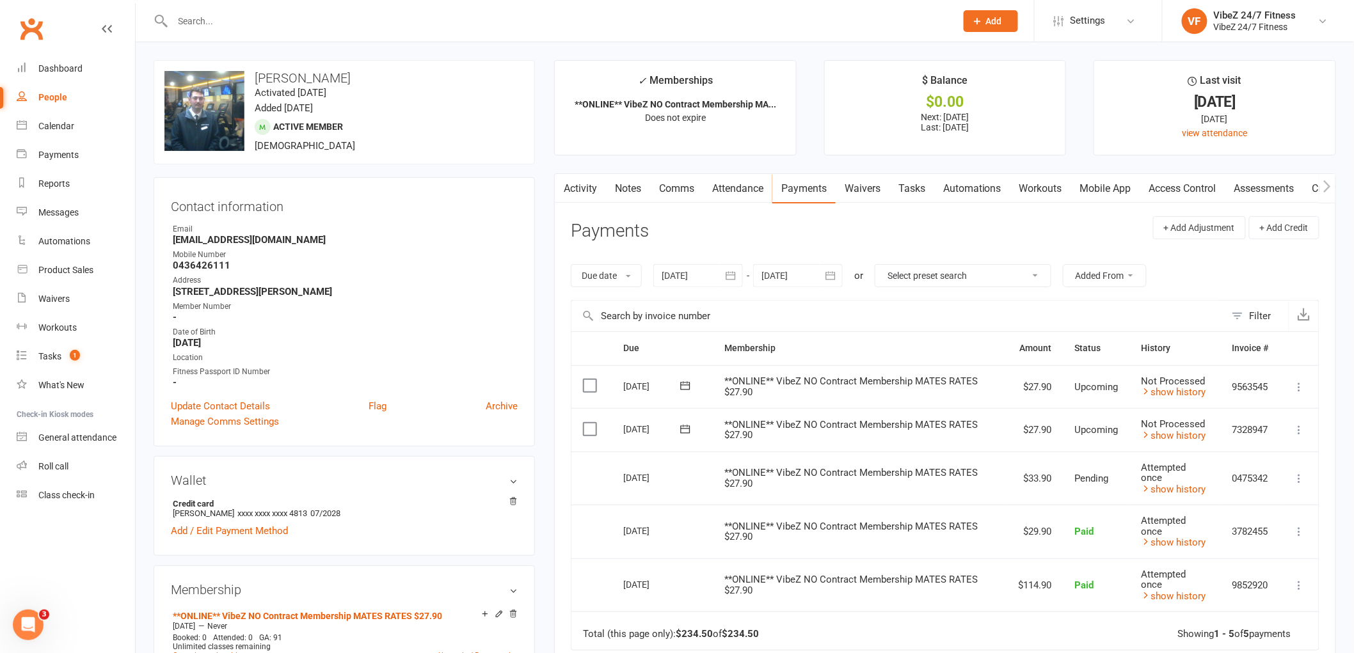
click at [1299, 431] on icon at bounding box center [1299, 430] width 13 height 13
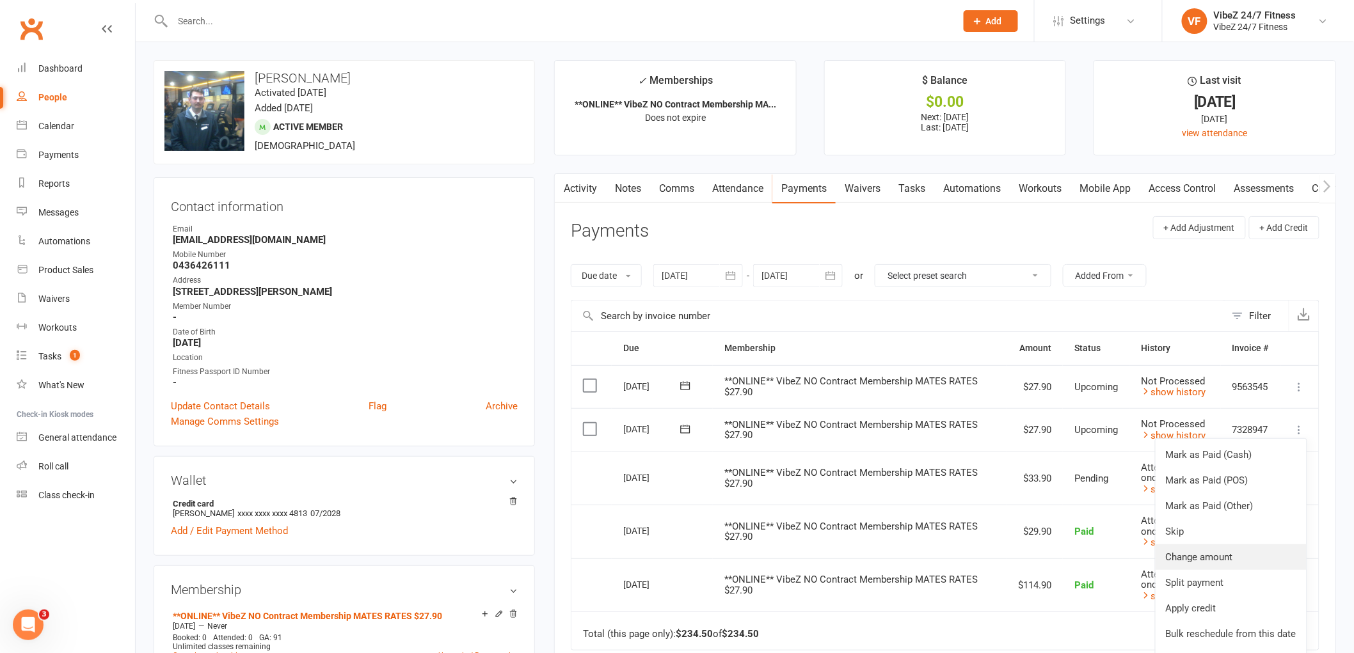
click at [1206, 560] on link "Change amount" at bounding box center [1230, 557] width 151 height 26
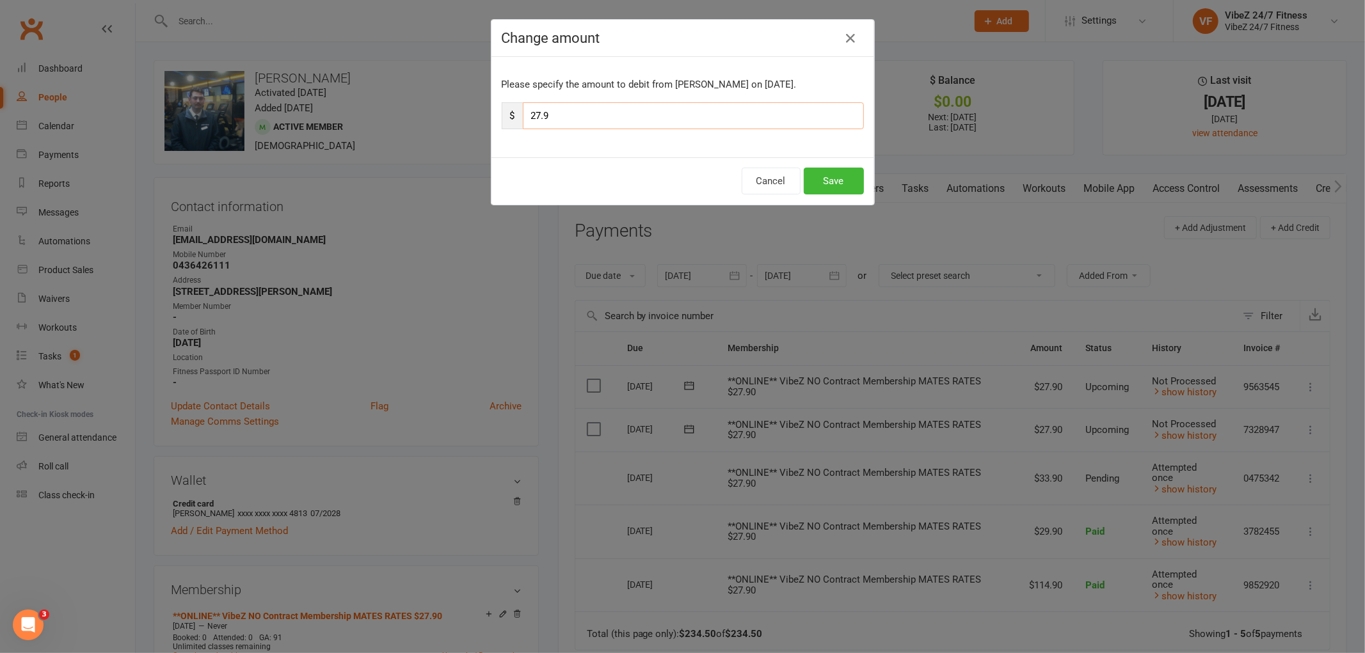
click at [536, 112] on input "27.9" at bounding box center [693, 115] width 341 height 27
type input "29.9"
click at [839, 177] on button "Save" at bounding box center [834, 181] width 60 height 27
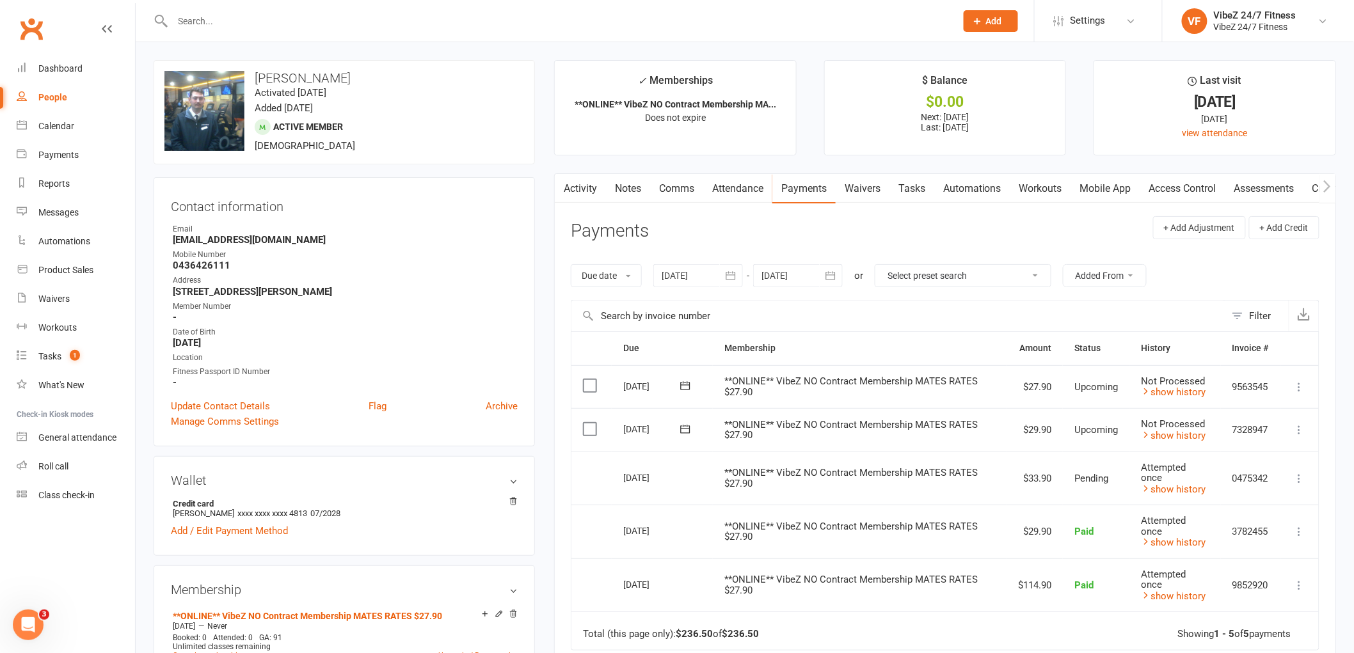
click at [452, 29] on input "text" at bounding box center [558, 21] width 778 height 18
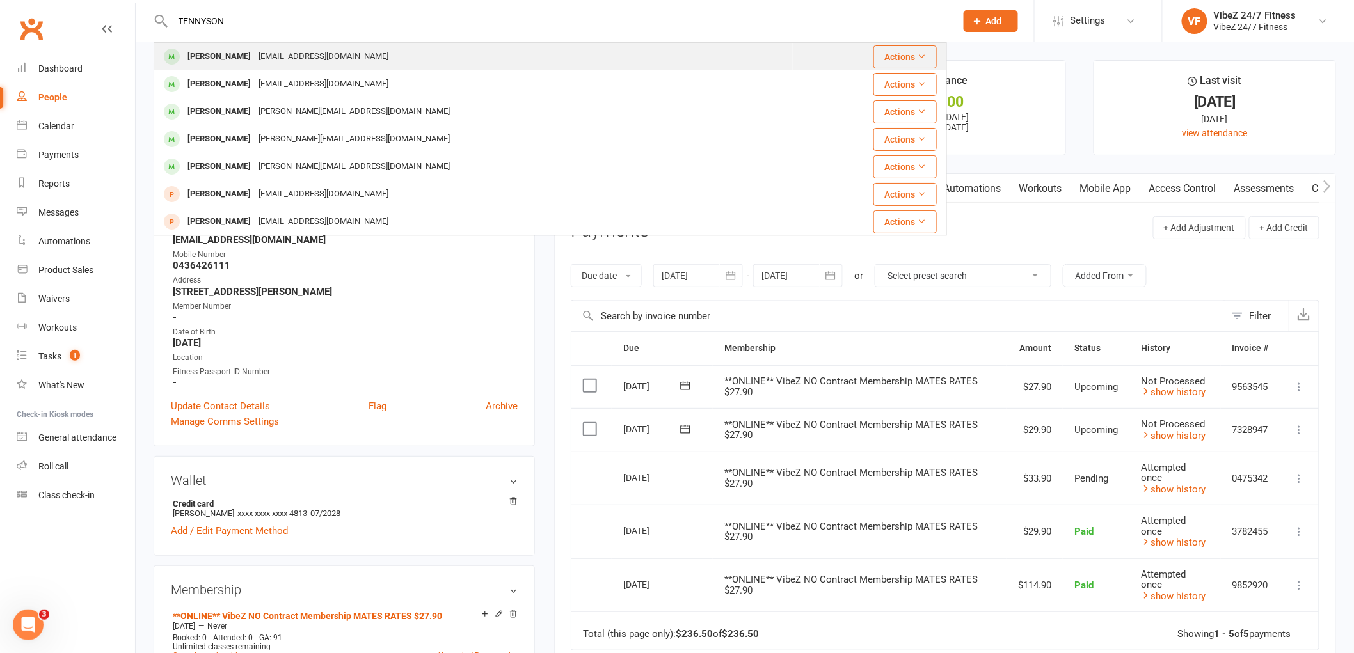
type input "TENNYSON"
click at [433, 55] on div "Tennyson Woodford tennywoodford@gmail.com" at bounding box center [473, 57] width 637 height 26
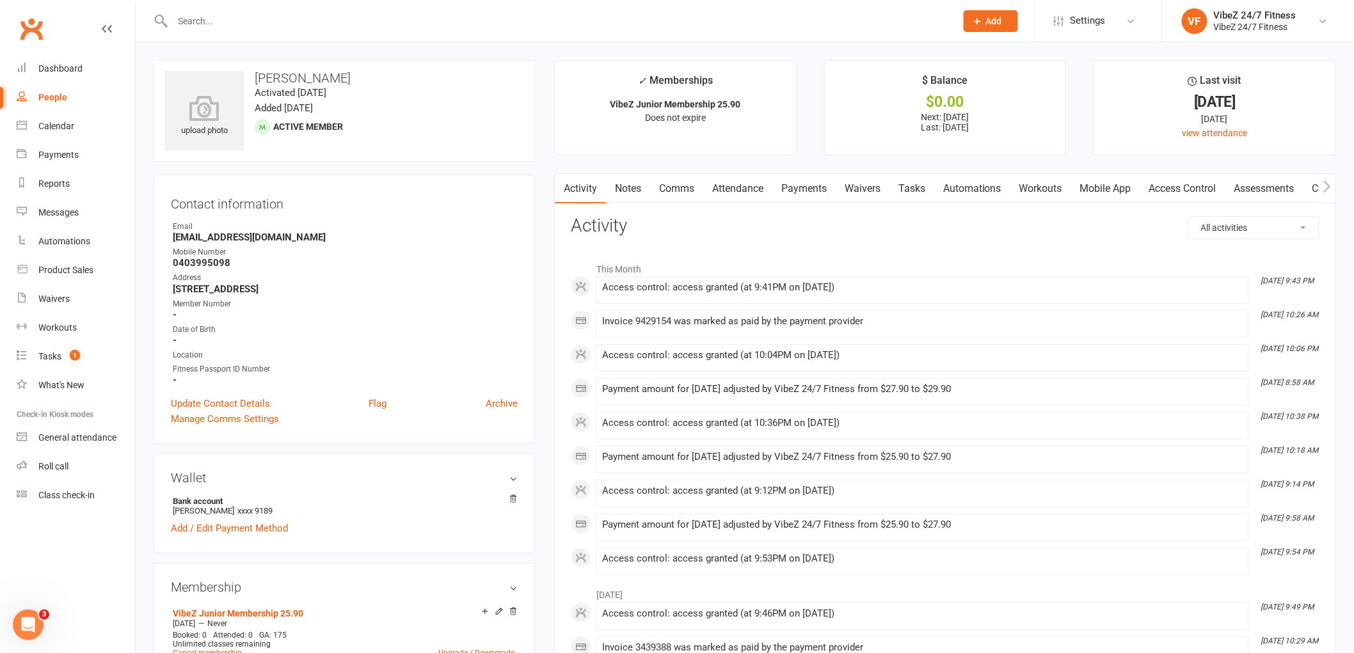
click at [815, 197] on link "Payments" at bounding box center [803, 188] width 63 height 29
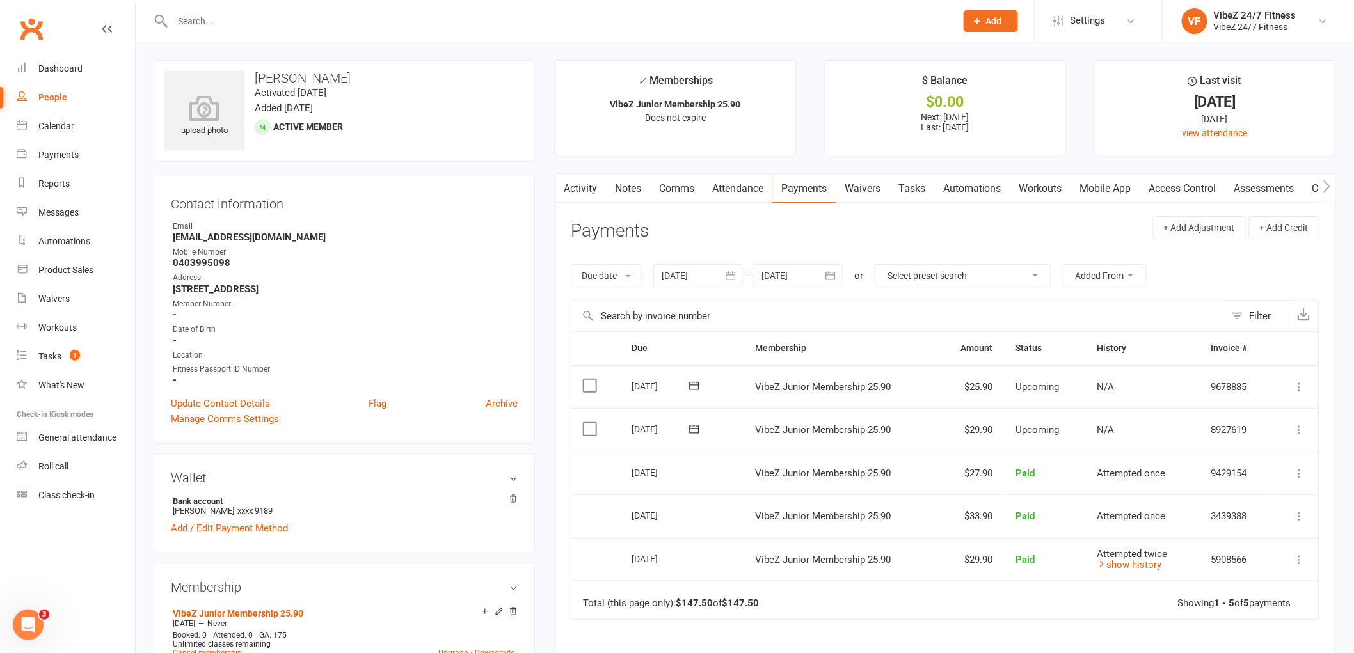
click at [1295, 435] on icon at bounding box center [1299, 430] width 13 height 13
click at [1219, 551] on link "Change amount" at bounding box center [1230, 557] width 151 height 26
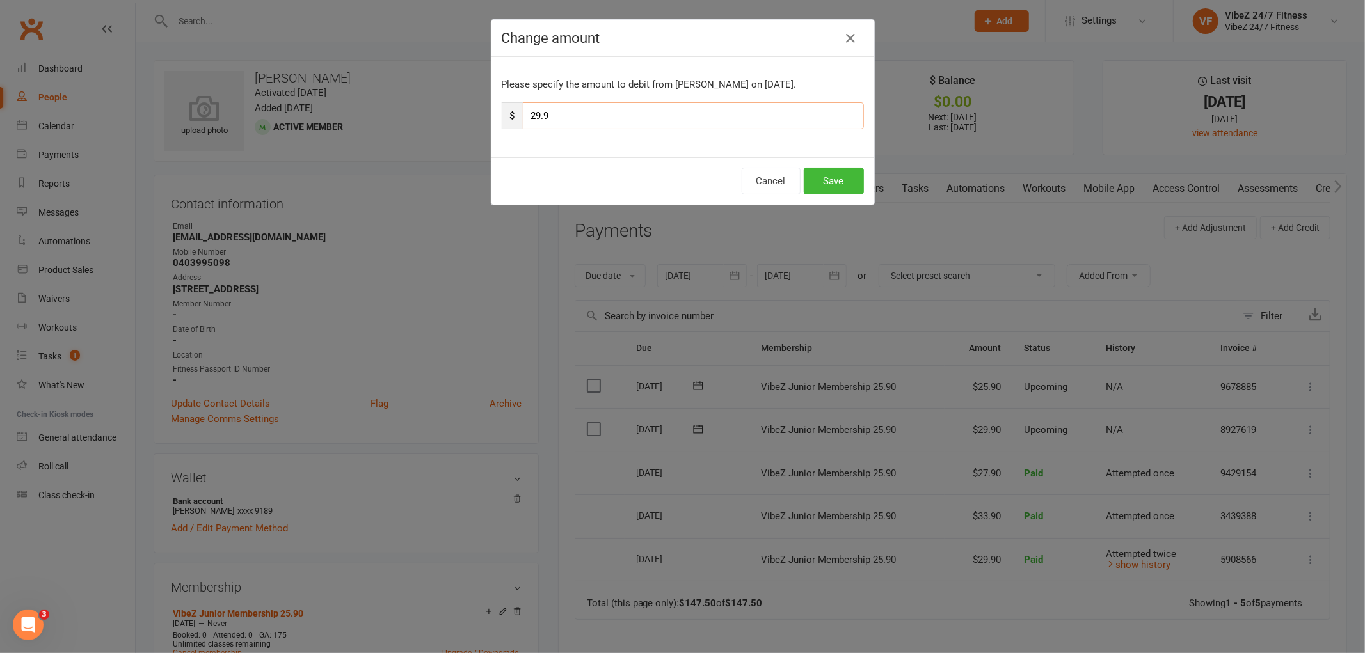
drag, startPoint x: 535, startPoint y: 116, endPoint x: 558, endPoint y: 123, distance: 23.3
click at [535, 116] on input "29.9" at bounding box center [693, 115] width 341 height 27
type input "31.9"
click at [830, 181] on button "Save" at bounding box center [834, 181] width 60 height 27
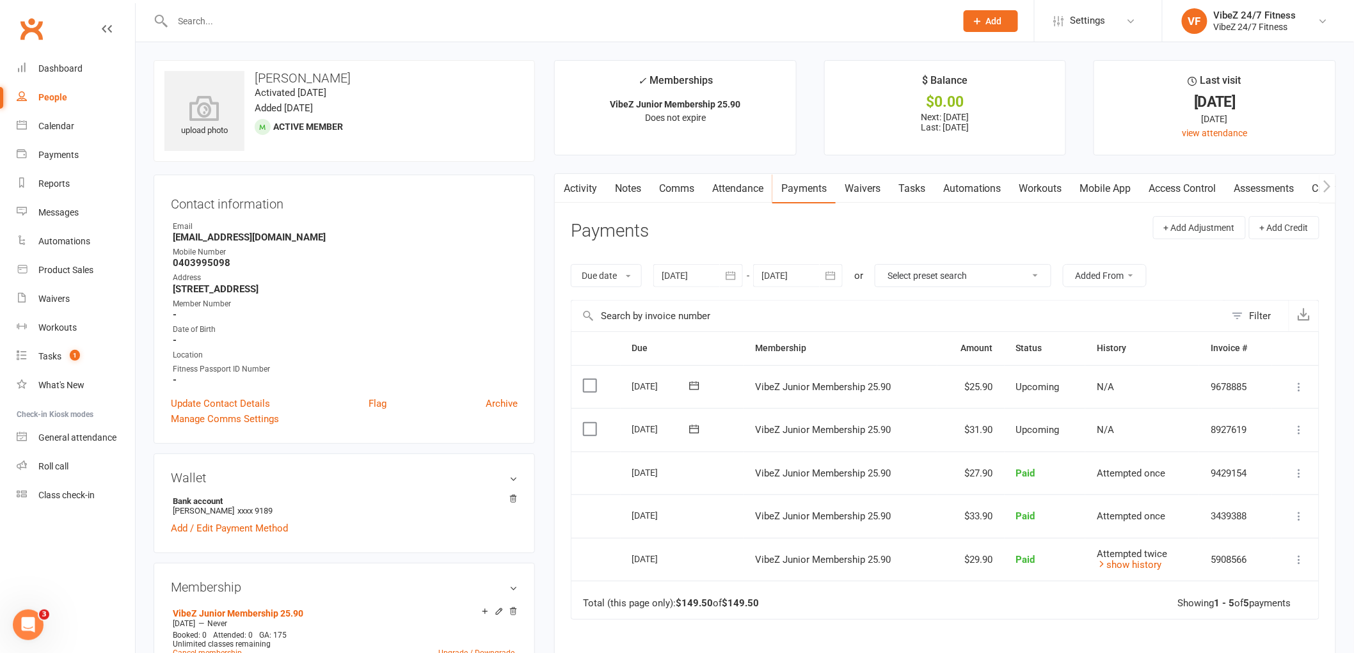
click at [517, 16] on input "text" at bounding box center [558, 21] width 778 height 18
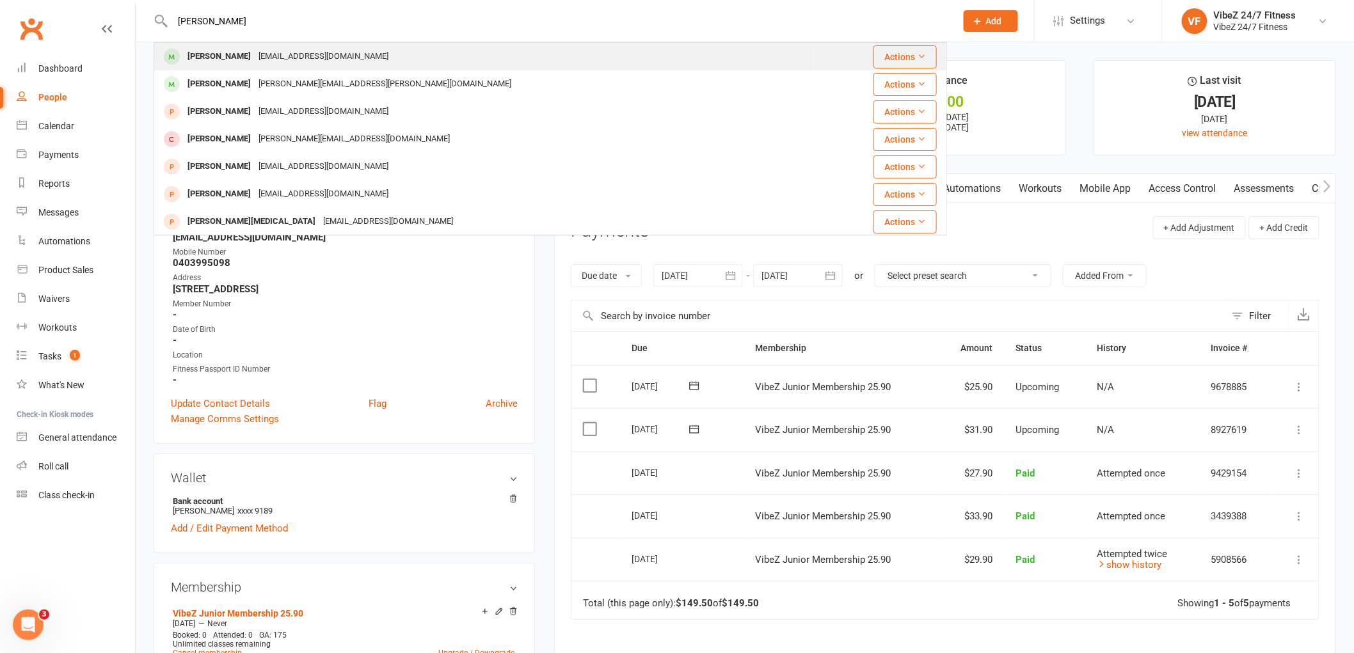
type input "JEREMY OB"
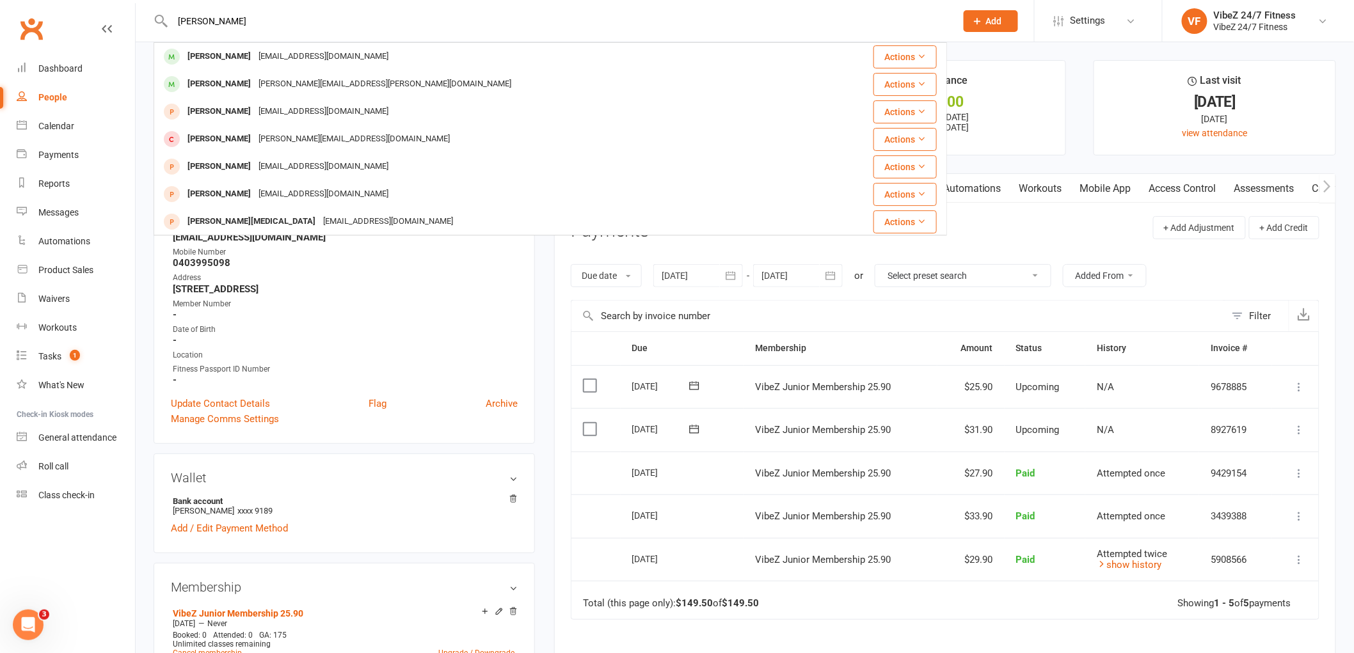
click at [485, 58] on div "Jeremy Obrien zurzys@gmail.com" at bounding box center [484, 57] width 658 height 26
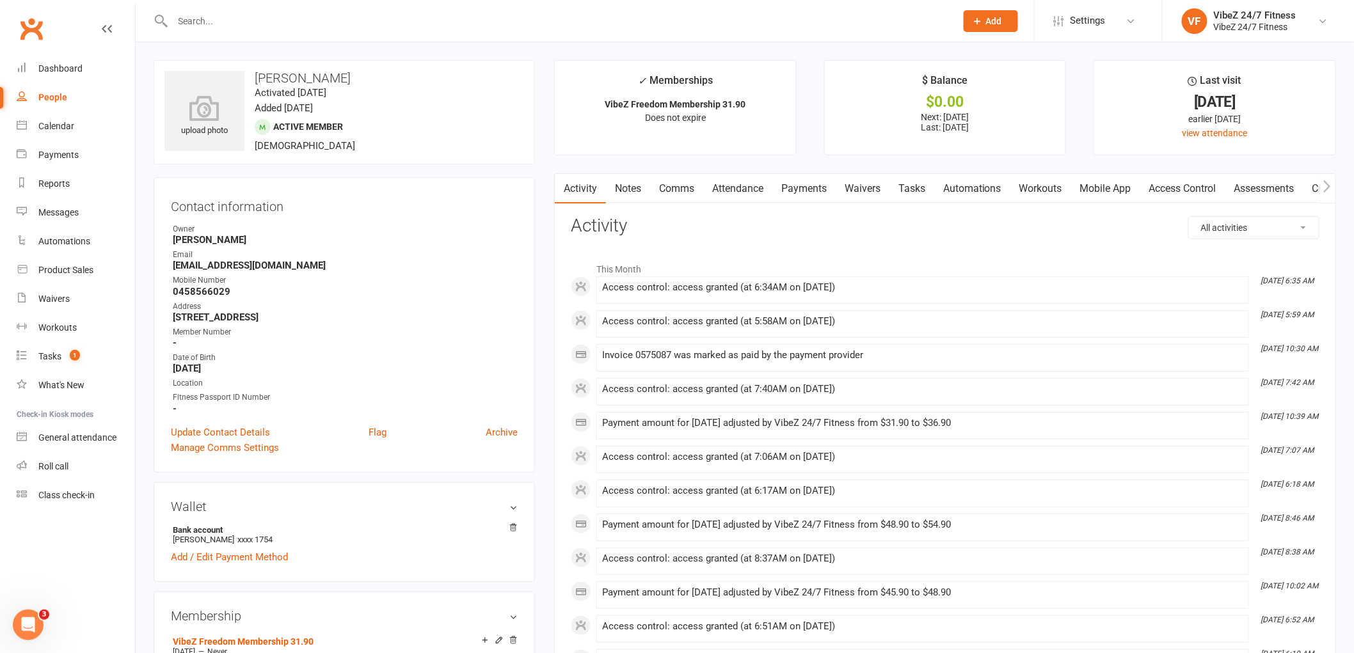
click at [803, 186] on link "Payments" at bounding box center [803, 188] width 63 height 29
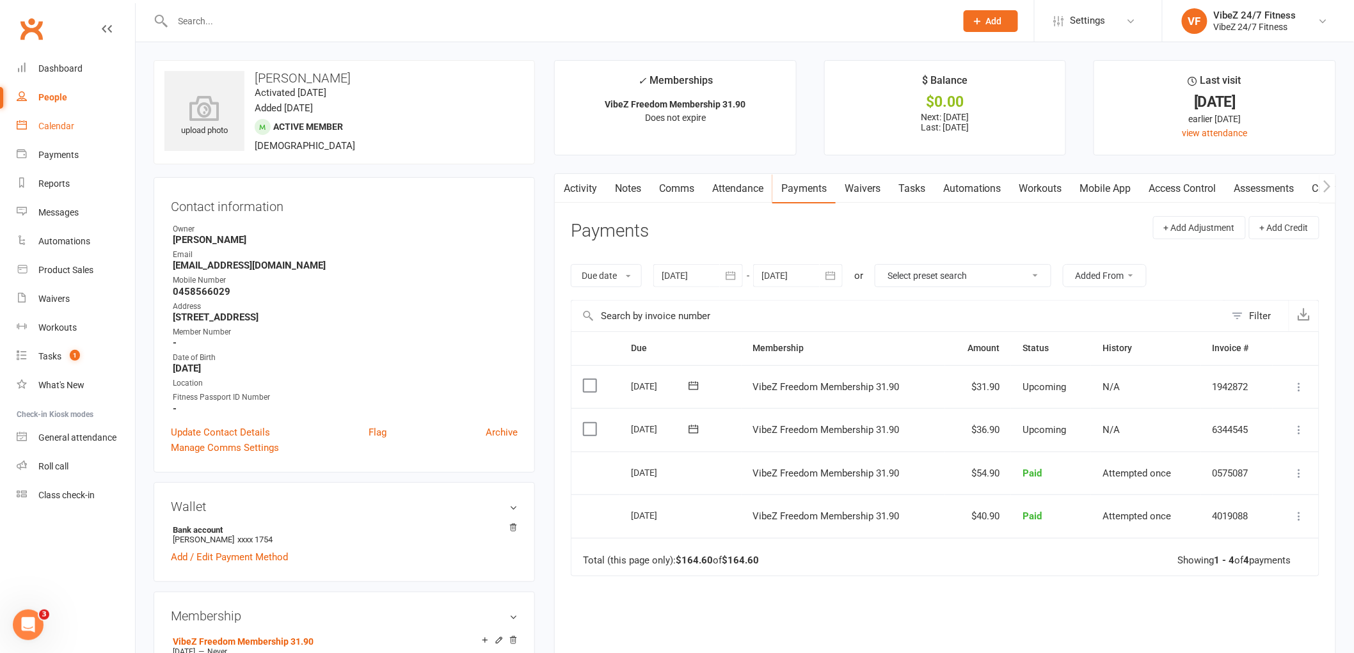
click at [46, 135] on link "Calendar" at bounding box center [76, 126] width 118 height 29
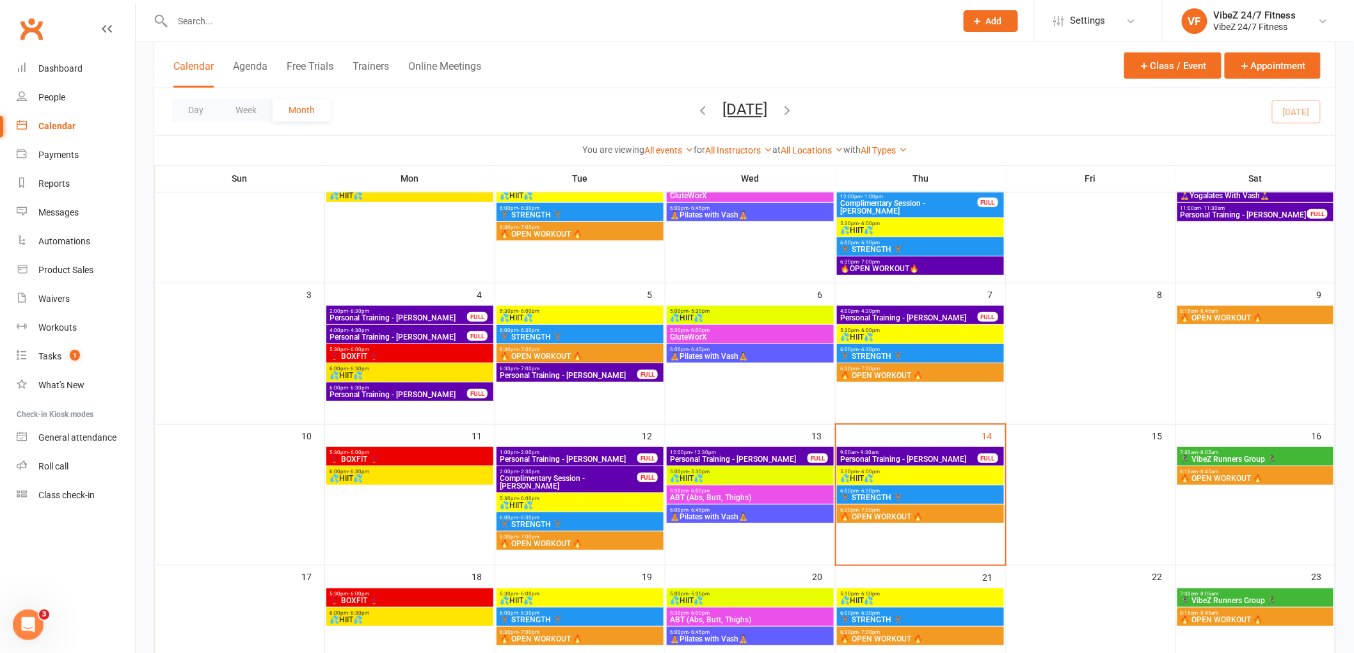
scroll to position [213, 0]
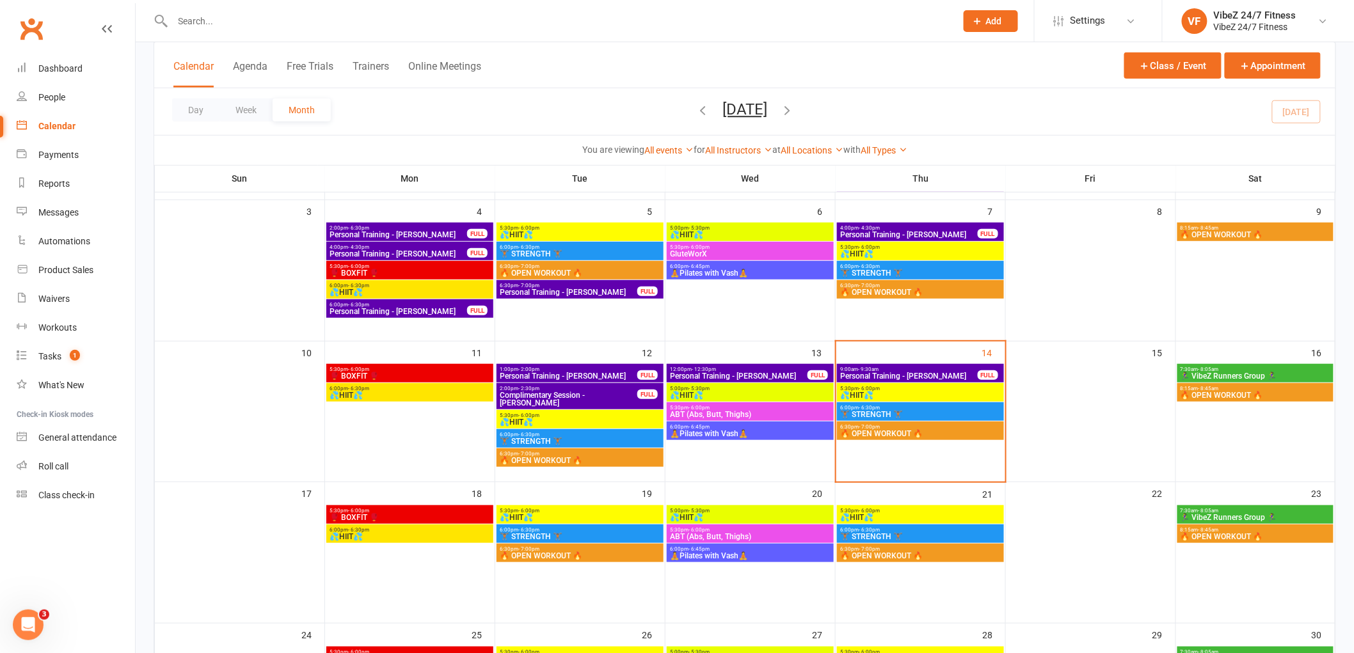
click at [290, 33] on div at bounding box center [550, 21] width 793 height 42
click at [297, 20] on input "text" at bounding box center [558, 21] width 778 height 18
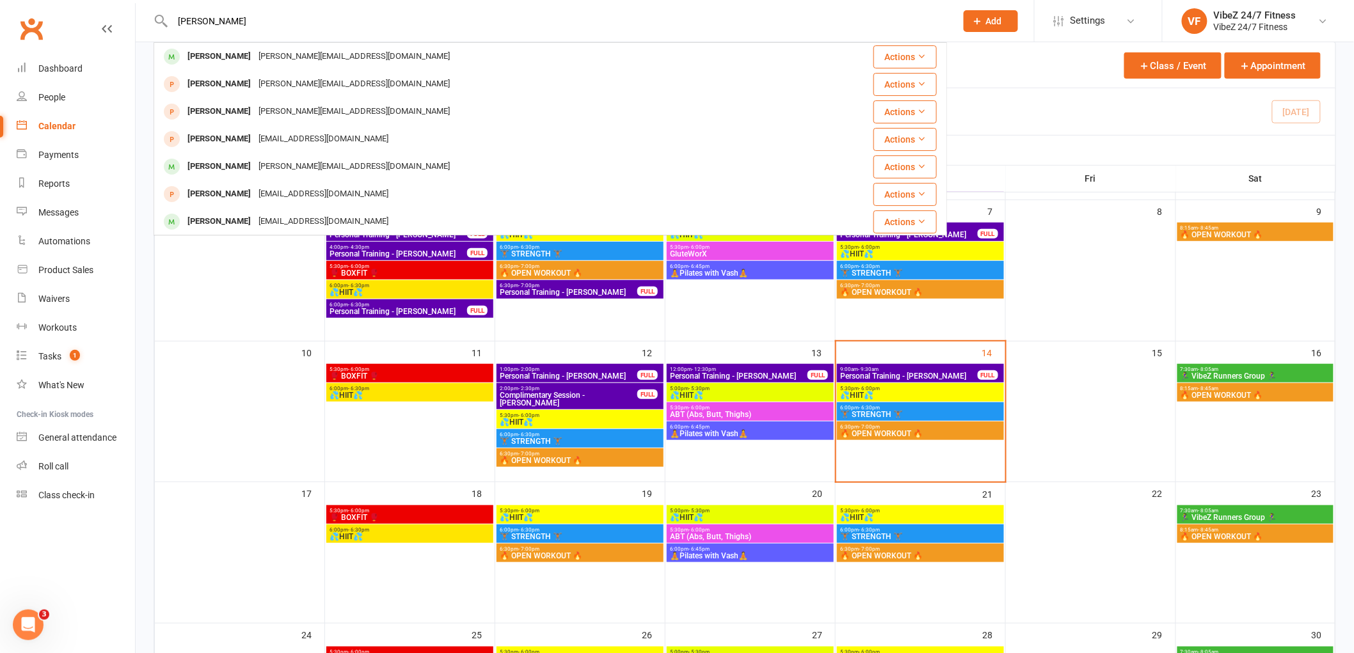
click at [397, 27] on input "JAMIE" at bounding box center [558, 21] width 778 height 18
type input "J"
